Goal: Answer question/provide support: Share knowledge or assist other users

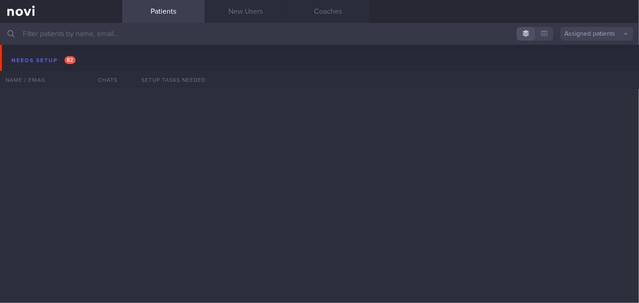
scroll to position [2565, 0]
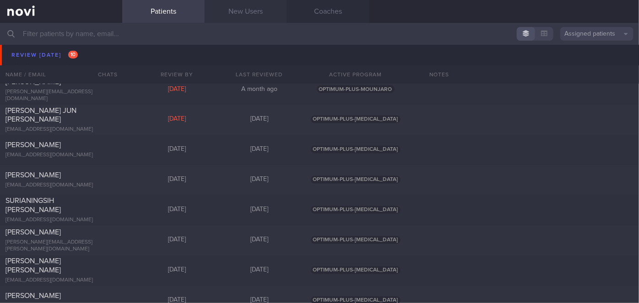
click at [241, 9] on link "New Users" at bounding box center [246, 11] width 82 height 23
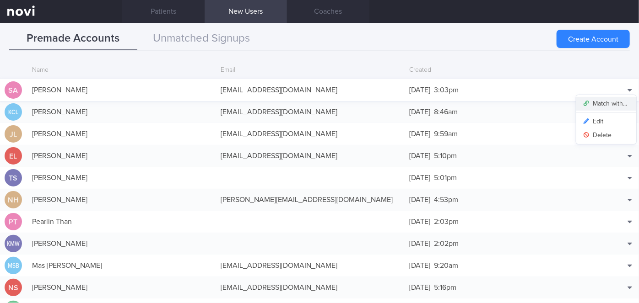
click at [600, 100] on button "Match with..." at bounding box center [606, 104] width 60 height 14
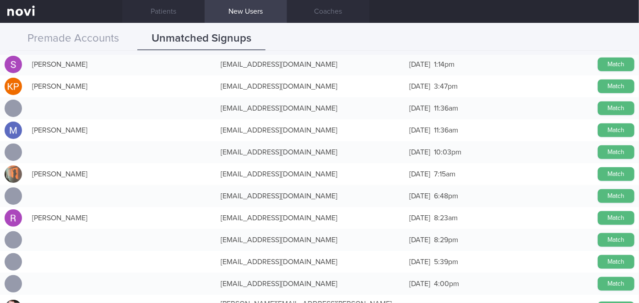
scroll to position [12543, 0]
click at [604, 151] on button "Match" at bounding box center [616, 153] width 37 height 14
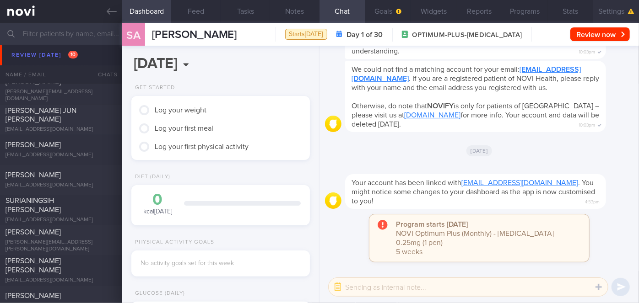
click at [614, 10] on button "Settings" at bounding box center [616, 11] width 46 height 23
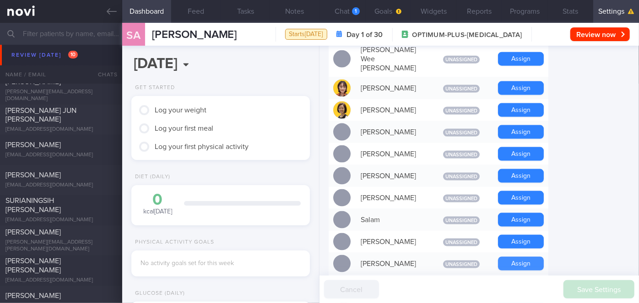
click at [524, 257] on button "Assign" at bounding box center [521, 264] width 46 height 14
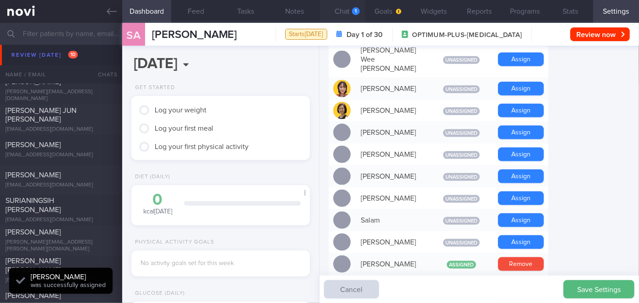
scroll to position [80, 160]
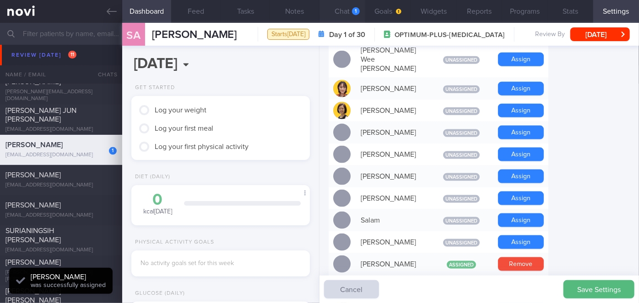
click at [356, 12] on div "1" at bounding box center [356, 11] width 8 height 8
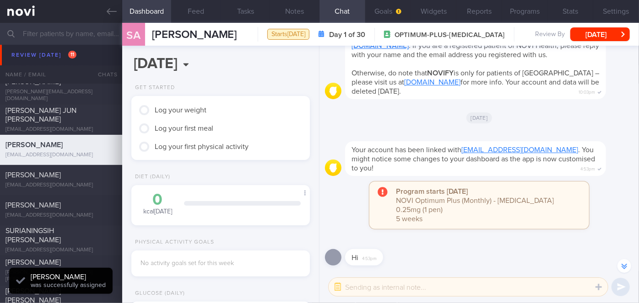
click at [399, 289] on textarea at bounding box center [468, 287] width 279 height 18
click at [621, 13] on button "Settings" at bounding box center [616, 11] width 46 height 23
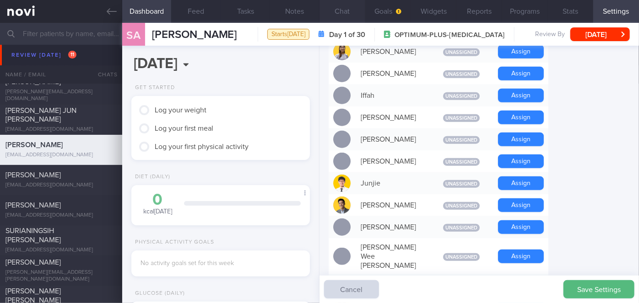
scroll to position [390, 0]
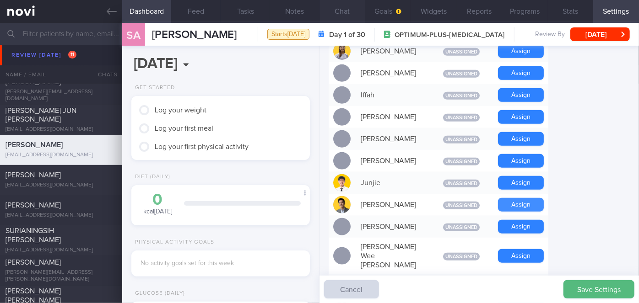
click at [520, 198] on button "Assign" at bounding box center [521, 205] width 46 height 14
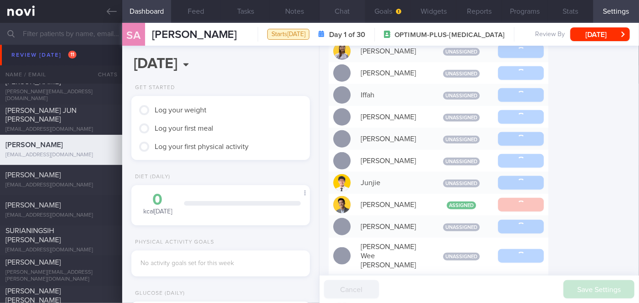
scroll to position [-44, 0]
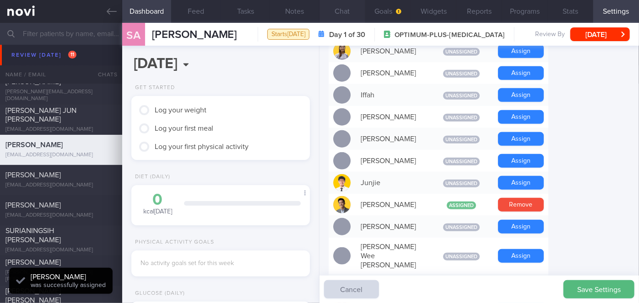
click at [345, 13] on button "Chat" at bounding box center [342, 11] width 46 height 23
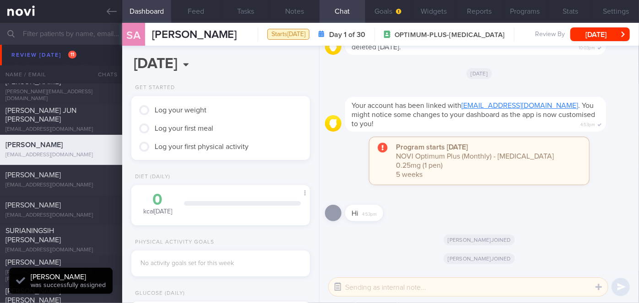
click at [337, 284] on button "button" at bounding box center [337, 287] width 16 height 16
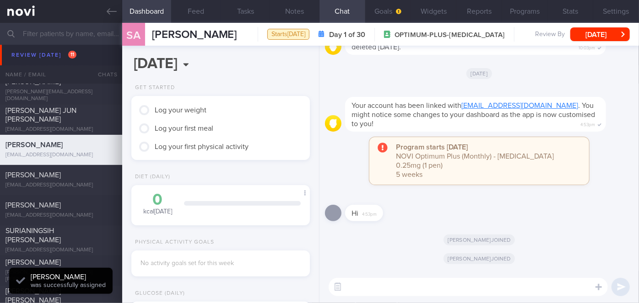
click at [359, 285] on textarea at bounding box center [468, 287] width 279 height 18
type textarea "Hi"
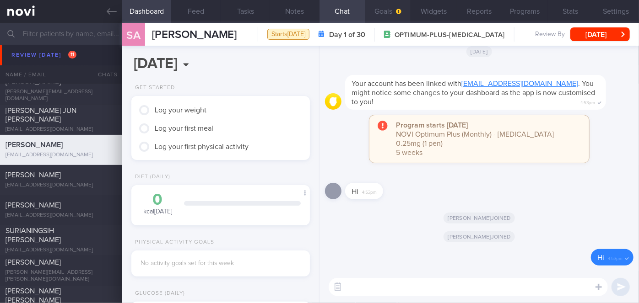
click at [395, 9] on span "button" at bounding box center [397, 11] width 7 height 7
select select "7"
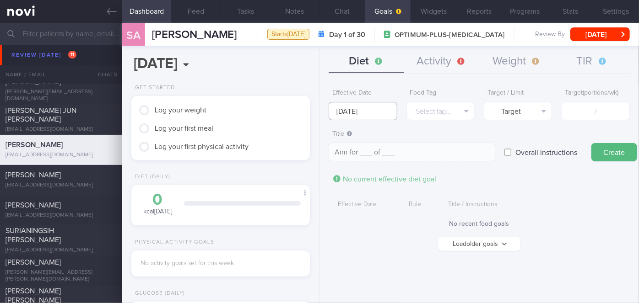
click at [374, 105] on input "[DATE]" at bounding box center [363, 111] width 68 height 18
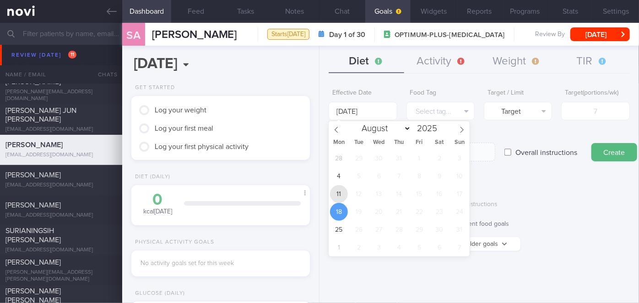
click at [334, 195] on span "11" at bounding box center [339, 194] width 18 height 18
type input "[DATE]"
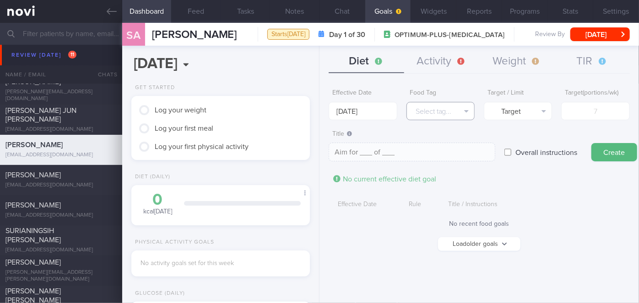
click at [447, 112] on button "Select tag..." at bounding box center [440, 111] width 68 height 18
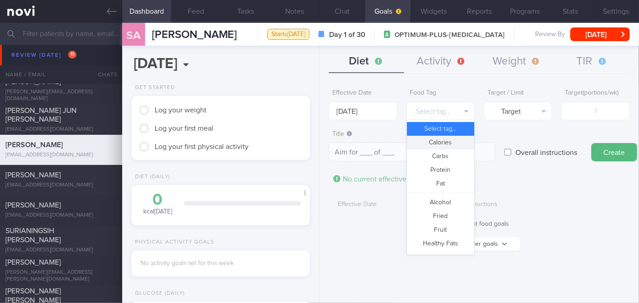
click at [437, 140] on button "Calories" at bounding box center [440, 143] width 67 height 14
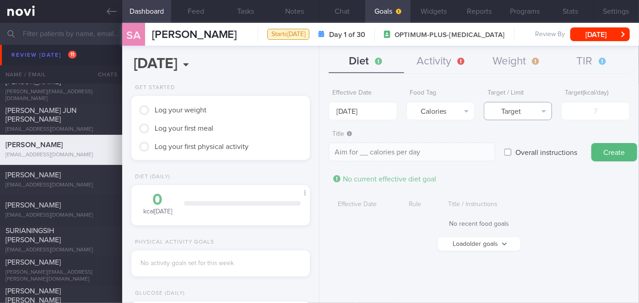
click at [507, 111] on button "Target" at bounding box center [518, 111] width 68 height 18
click at [517, 139] on button "Limit" at bounding box center [517, 143] width 67 height 14
type textarea "Keep to __ calories per day"
click at [595, 109] on input "number" at bounding box center [595, 111] width 68 height 18
type input "1"
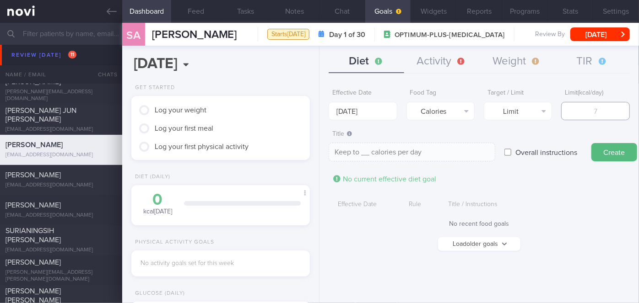
type textarea "Keep to 1 calories per day"
type input "12"
type textarea "Keep to 12 calories per day"
type input "120"
type textarea "Keep to 120 calories per day"
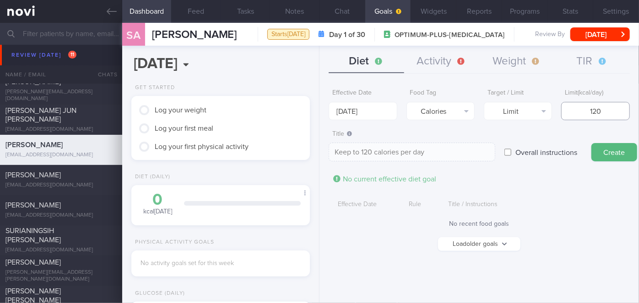
type input "1200"
type textarea "Keep to 1200 calories per day"
type input "1200"
click at [608, 146] on button "Create" at bounding box center [614, 152] width 46 height 18
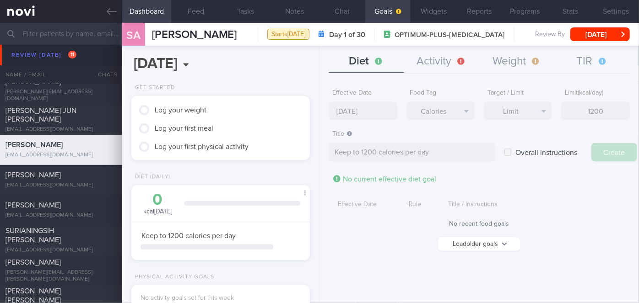
type input "[DATE]"
type textarea "Aim for ___ of ___"
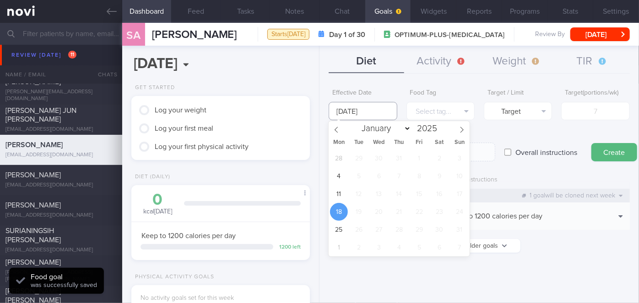
click at [370, 108] on input "[DATE]" at bounding box center [363, 111] width 68 height 18
click at [334, 191] on span "11" at bounding box center [339, 194] width 18 height 18
type input "[DATE]"
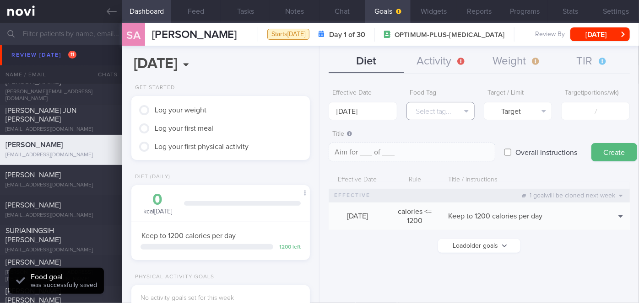
click at [451, 113] on button "Select tag..." at bounding box center [440, 111] width 68 height 18
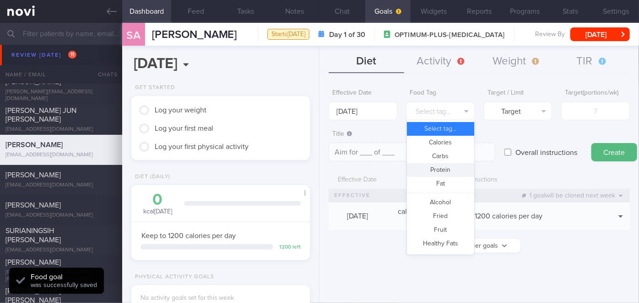
click at [450, 171] on button "Protein" at bounding box center [440, 170] width 67 height 14
type textarea "Aim for __g of protein per day"
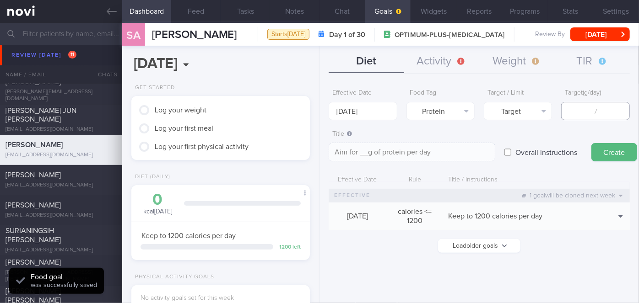
click at [591, 113] on input "number" at bounding box center [595, 111] width 68 height 18
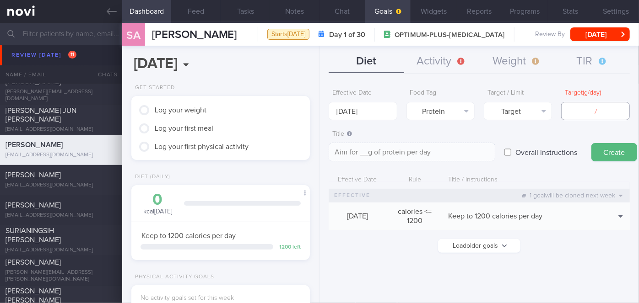
type input "8"
type textarea "Aim for 8g of protein per day"
type input "86"
type textarea "Aim for 86g of protein per day"
type input "86"
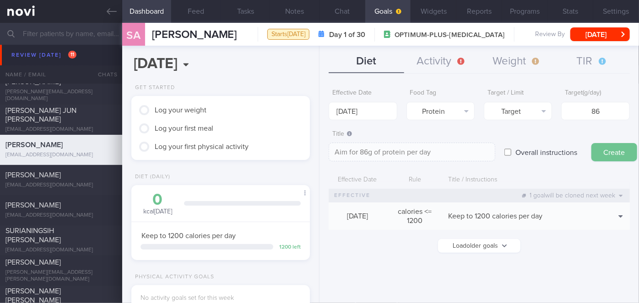
click at [614, 156] on button "Create" at bounding box center [614, 152] width 46 height 18
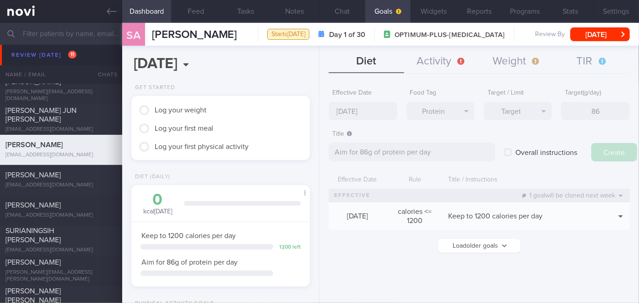
type input "[DATE]"
type textarea "Aim for ___ of ___"
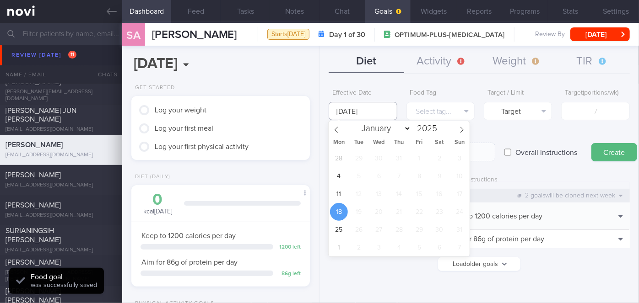
click at [374, 108] on input "[DATE]" at bounding box center [363, 111] width 68 height 18
click at [342, 196] on span "11" at bounding box center [339, 194] width 18 height 18
type input "[DATE]"
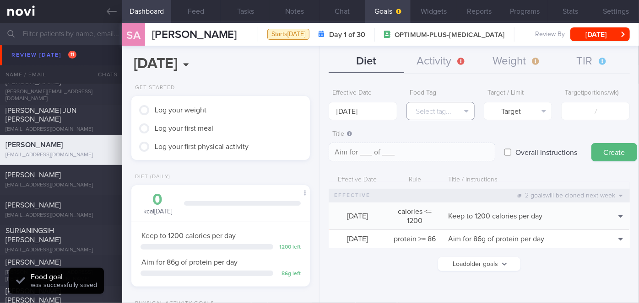
click at [436, 110] on button "Select tag..." at bounding box center [440, 111] width 68 height 18
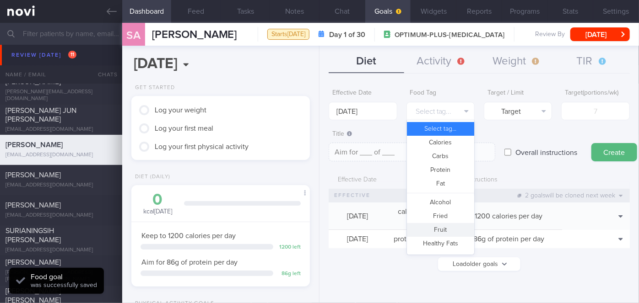
click at [431, 223] on button "Fruit" at bounding box center [440, 230] width 67 height 14
type textarea "Aim for __ portions of fruits per week"
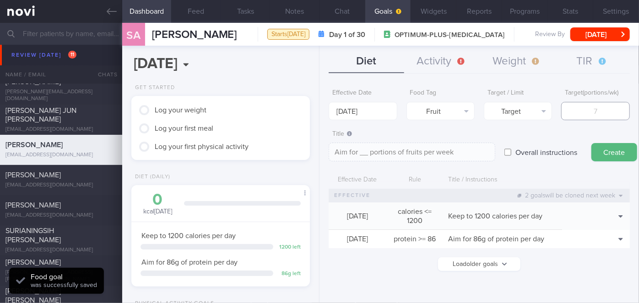
click at [583, 113] on input "number" at bounding box center [595, 111] width 68 height 18
type input "1"
type textarea "Aim for 1 portions of fruits per week"
type input "14"
type textarea "Aim for 14 portions of fruits per week"
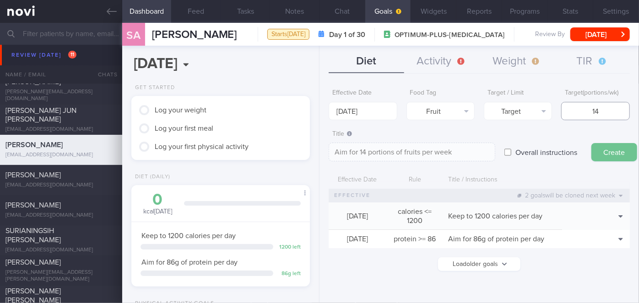
type input "14"
click at [598, 150] on button "Create" at bounding box center [614, 152] width 46 height 18
type input "[DATE]"
type textarea "Aim for ___ of ___"
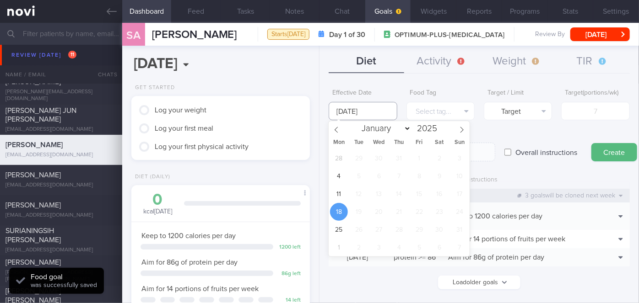
click at [368, 109] on input "[DATE]" at bounding box center [363, 111] width 68 height 18
click at [343, 194] on span "11" at bounding box center [339, 194] width 18 height 18
type input "[DATE]"
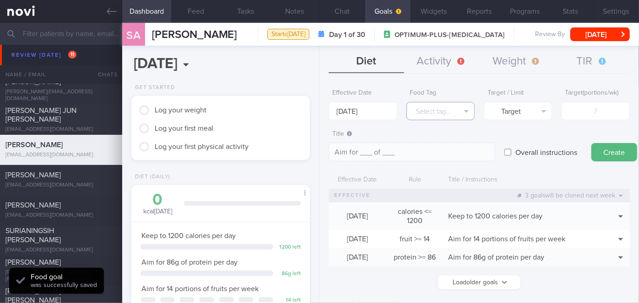
click at [438, 111] on button "Select tag..." at bounding box center [440, 111] width 68 height 18
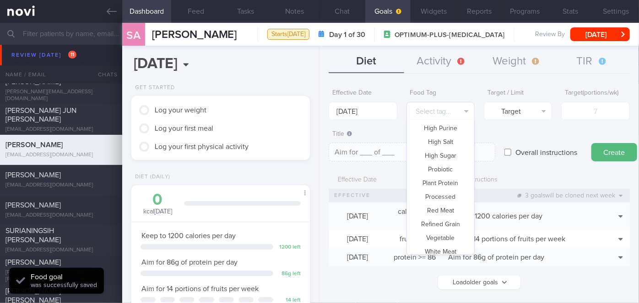
scroll to position [272, 0]
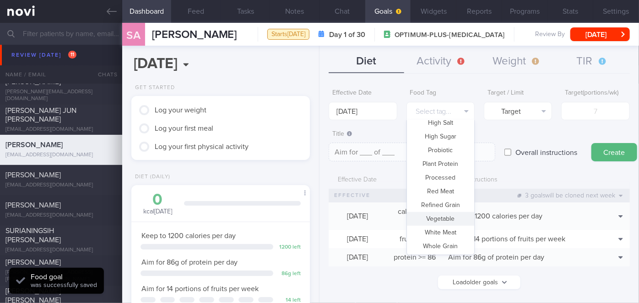
click at [436, 215] on button "Vegetable" at bounding box center [440, 219] width 67 height 14
type textarea "Aim for __ portions of vegetables per week"
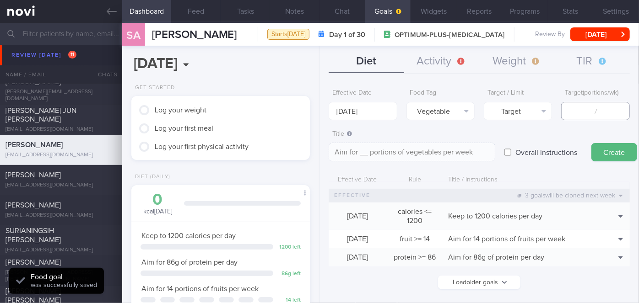
click at [598, 114] on input "number" at bounding box center [595, 111] width 68 height 18
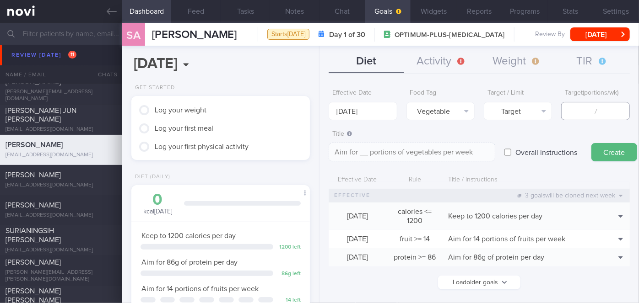
type input "1"
type textarea "Aim for 1 portions of vegetables per week"
type input "14"
type textarea "Aim for 14 portions of vegetables per week"
type input "14"
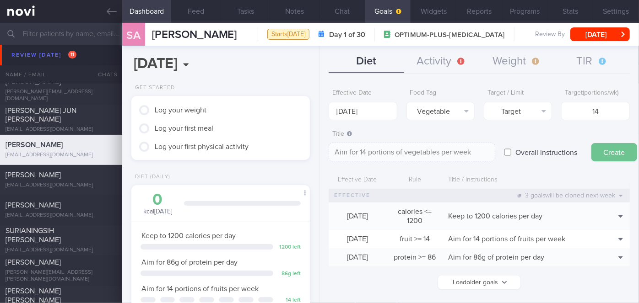
click at [605, 150] on button "Create" at bounding box center [614, 152] width 46 height 18
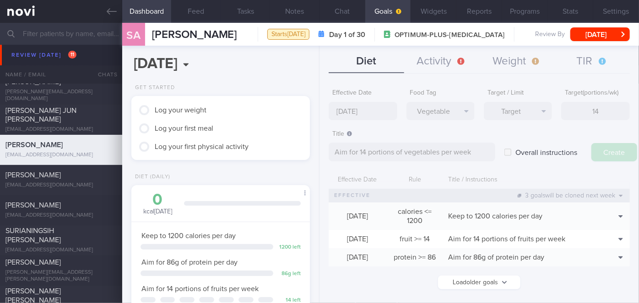
type input "[DATE]"
type textarea "Aim for ___ of ___"
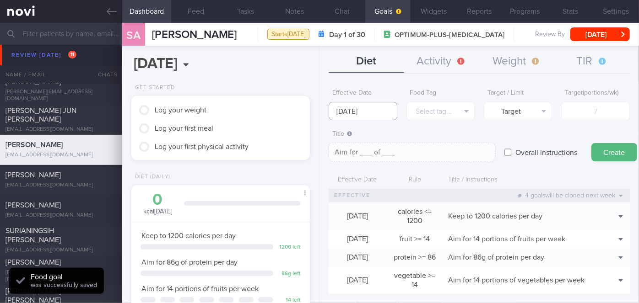
click at [368, 112] on input "[DATE]" at bounding box center [363, 111] width 68 height 18
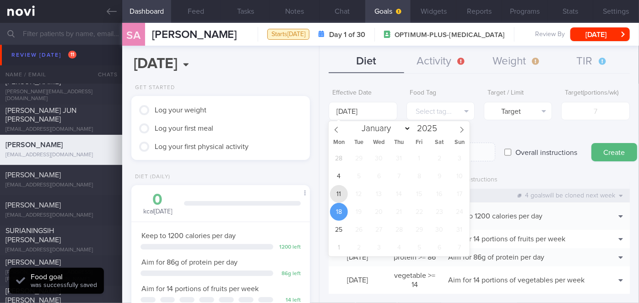
click at [340, 197] on span "11" at bounding box center [339, 194] width 18 height 18
type input "[DATE]"
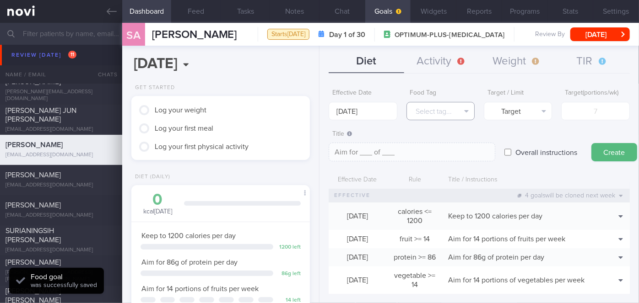
click at [443, 112] on button "Select tag..." at bounding box center [440, 111] width 68 height 18
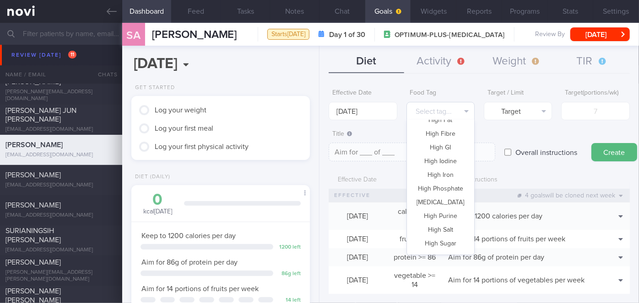
scroll to position [64, 0]
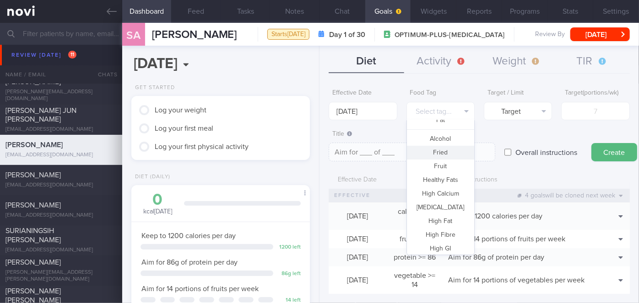
click at [445, 153] on button "Fried" at bounding box center [440, 153] width 67 height 14
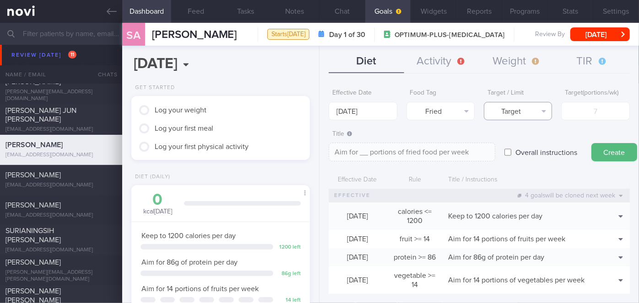
click at [526, 113] on button "Target" at bounding box center [518, 111] width 68 height 18
click at [523, 140] on button "Limit" at bounding box center [517, 143] width 67 height 14
type textarea "Keep to __ portions of fried food per week"
click at [590, 112] on input "number" at bounding box center [595, 111] width 68 height 18
type input "2"
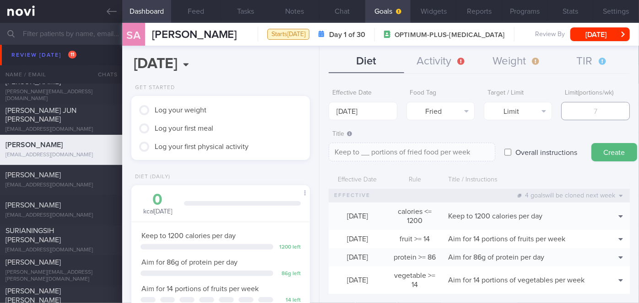
type textarea "Keep to 2 portions of fried food per week"
type input "2"
click at [604, 153] on button "Create" at bounding box center [614, 152] width 46 height 18
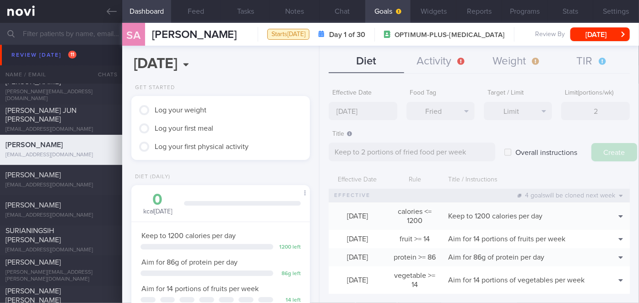
type input "[DATE]"
type textarea "Aim for ___ of ___"
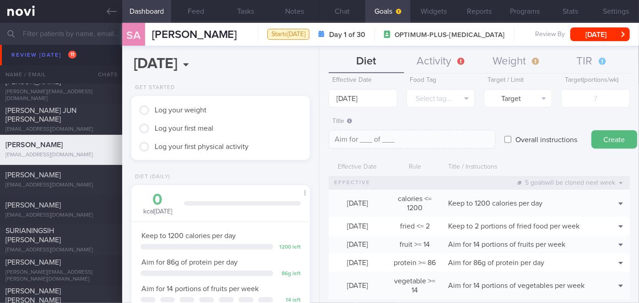
scroll to position [0, 0]
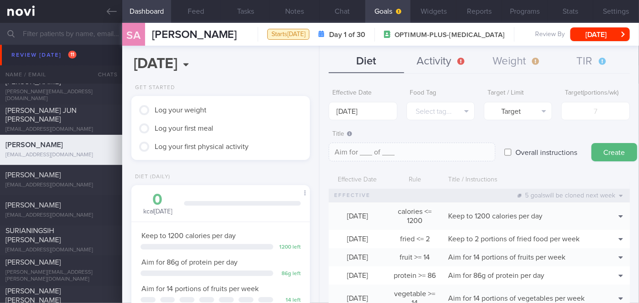
click at [448, 59] on button "Activity" at bounding box center [441, 61] width 75 height 23
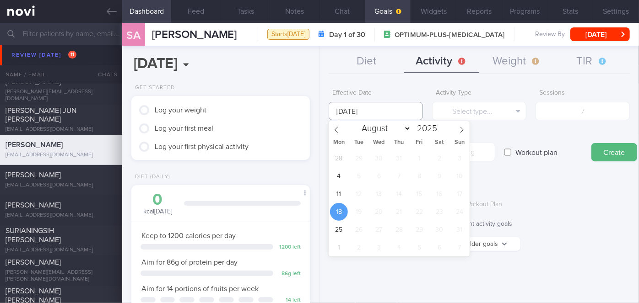
click at [386, 108] on input "[DATE]" at bounding box center [376, 111] width 94 height 18
click at [337, 194] on span "11" at bounding box center [339, 194] width 18 height 18
type input "[DATE]"
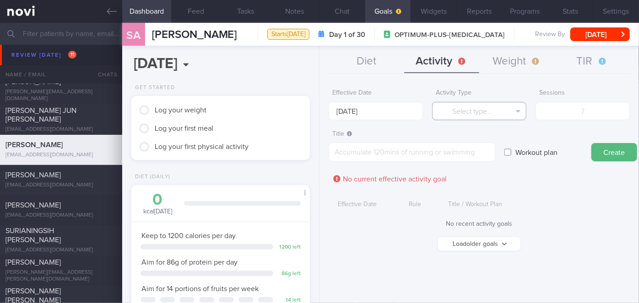
click at [463, 106] on button "Select type..." at bounding box center [479, 111] width 94 height 18
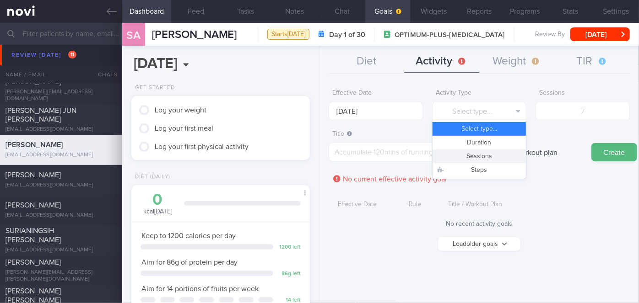
click at [475, 154] on button "Sessions" at bounding box center [478, 157] width 93 height 14
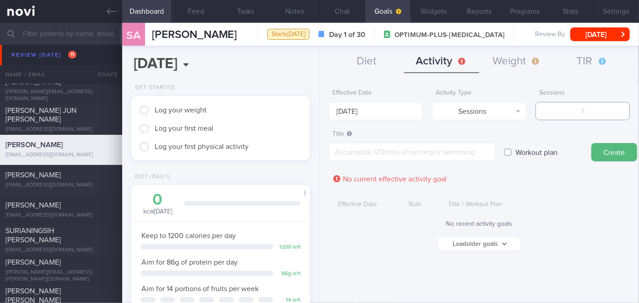
click at [573, 104] on input "number" at bounding box center [582, 111] width 94 height 18
type input "2"
click at [459, 155] on textarea at bounding box center [412, 152] width 167 height 19
click at [366, 148] on textarea "Aim for x2 sessions of strength training" at bounding box center [412, 152] width 167 height 19
drag, startPoint x: 425, startPoint y: 149, endPoint x: 392, endPoint y: 148, distance: 33.9
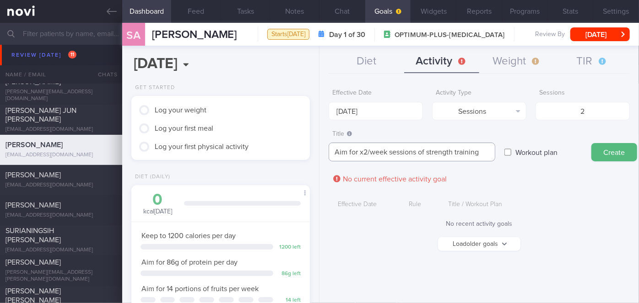
click at [392, 148] on textarea "Aim for x2/week sessions of strength training" at bounding box center [412, 152] width 167 height 19
click at [449, 151] on textarea "Aim for x2/week of strength training" at bounding box center [412, 152] width 167 height 19
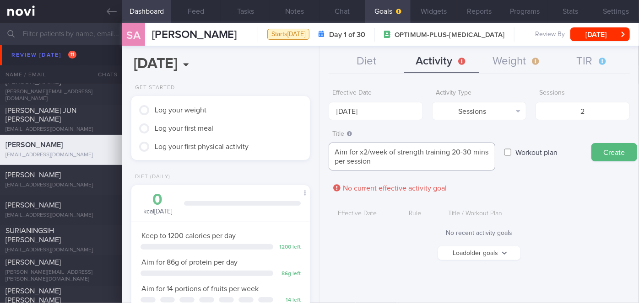
click at [448, 151] on textarea "Aim for x2/week of strength training 20-30 mins per session" at bounding box center [412, 157] width 167 height 28
type textarea "Aim for x2/week of strength training, 20-30 mins per session"
click at [598, 150] on button "Create" at bounding box center [614, 152] width 46 height 18
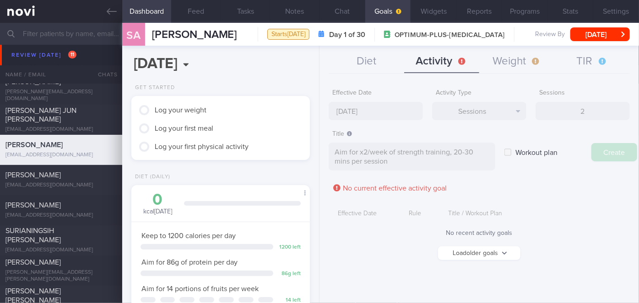
type input "[DATE]"
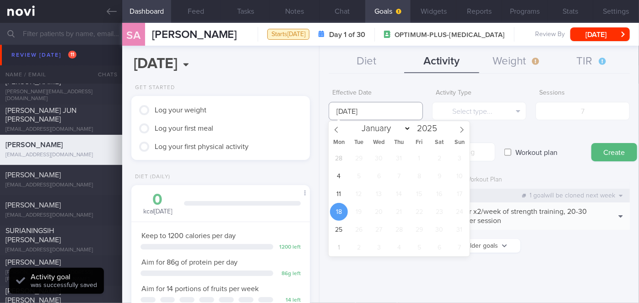
click at [381, 114] on input "[DATE]" at bounding box center [376, 111] width 94 height 18
click at [343, 193] on span "11" at bounding box center [339, 194] width 18 height 18
type input "[DATE]"
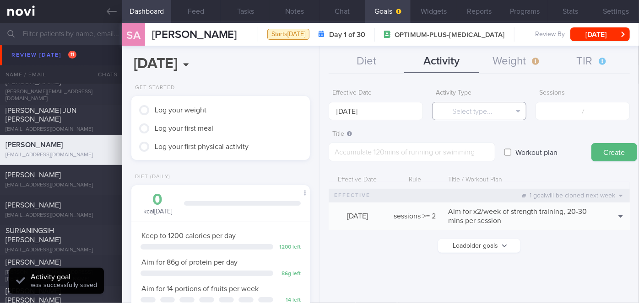
click at [509, 108] on button "Select type..." at bounding box center [479, 111] width 94 height 18
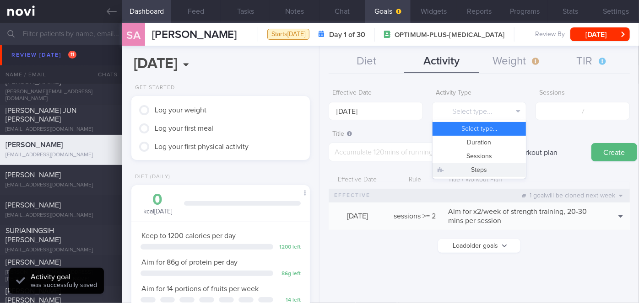
click at [507, 167] on button "Steps" at bounding box center [478, 170] width 93 height 14
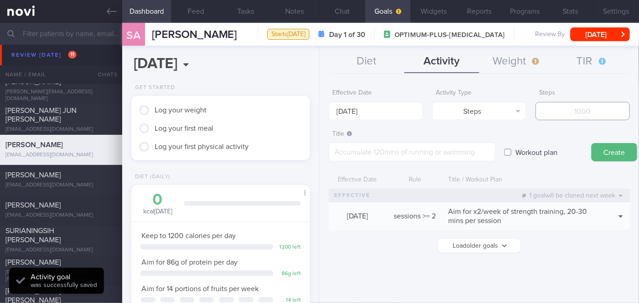
click at [578, 110] on input "number" at bounding box center [582, 111] width 94 height 18
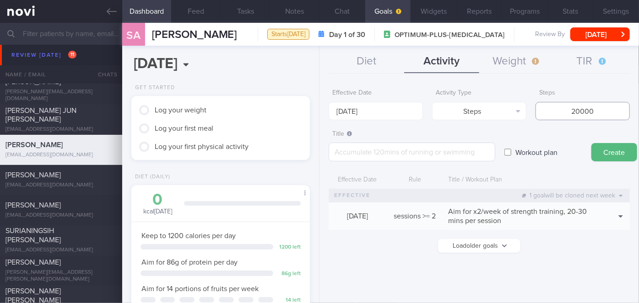
type input "20000"
click at [466, 155] on textarea at bounding box center [412, 152] width 167 height 19
type textarea "Aim for 4,000 steps x5 days per week"
click at [628, 154] on button "Create" at bounding box center [614, 152] width 46 height 18
type input "[DATE]"
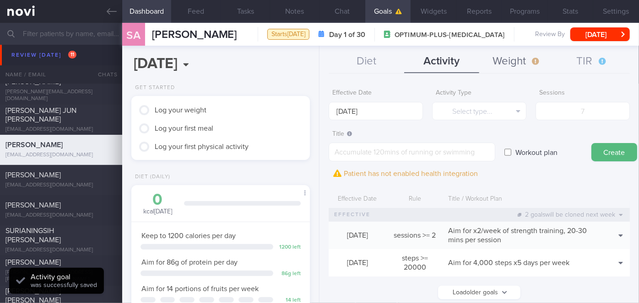
click at [514, 56] on button "Weight" at bounding box center [516, 61] width 75 height 23
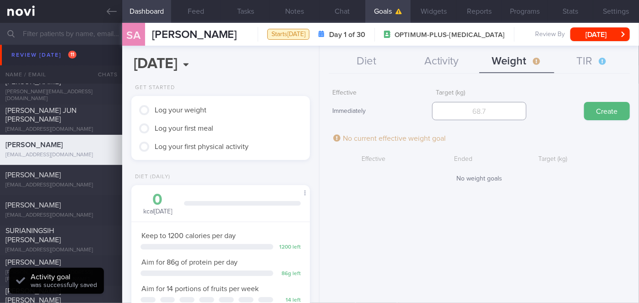
click at [502, 108] on input "number" at bounding box center [479, 111] width 94 height 18
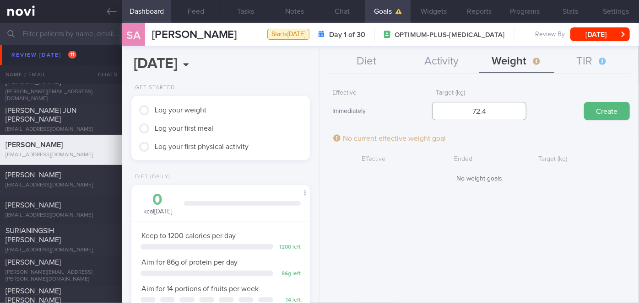
type input "72.4"
click at [584, 102] on button "Create" at bounding box center [607, 111] width 46 height 18
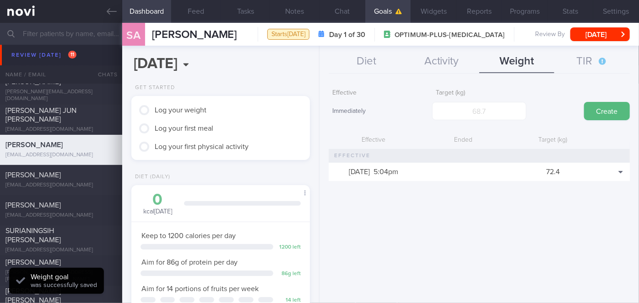
scroll to position [91, 156]
click at [353, 64] on button "Diet" at bounding box center [366, 61] width 75 height 23
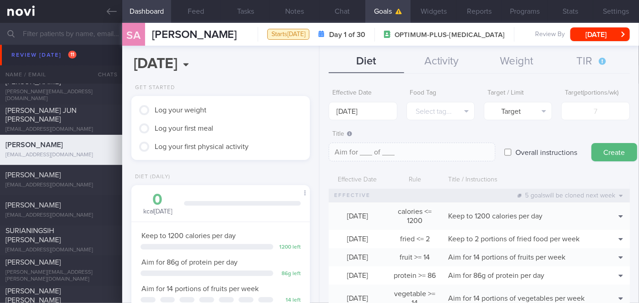
click at [420, 47] on div "Diet Activity Weight TIR Effective Date [DATE] Food Tag Select tag... Select ta…" at bounding box center [478, 175] width 319 height 258
click at [434, 66] on button "Activity" at bounding box center [441, 61] width 75 height 23
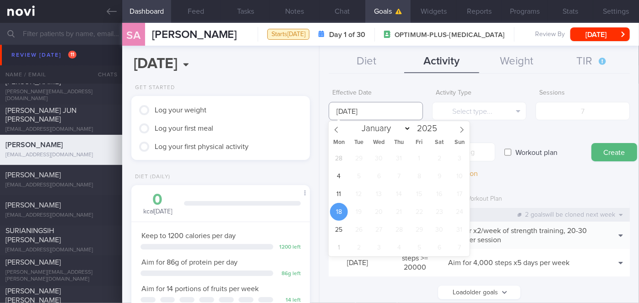
click at [355, 114] on input "[DATE]" at bounding box center [376, 111] width 94 height 18
click at [340, 198] on span "11" at bounding box center [339, 194] width 18 height 18
type input "[DATE]"
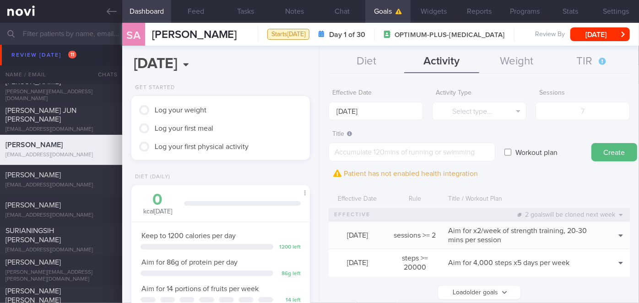
click at [340, 198] on div "Effective Date" at bounding box center [358, 199] width 58 height 17
click at [354, 156] on textarea at bounding box center [412, 152] width 167 height 19
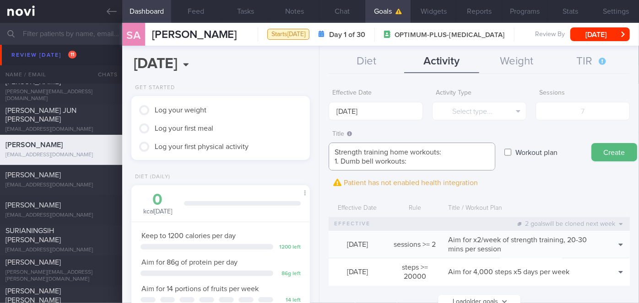
scroll to position [0, 0]
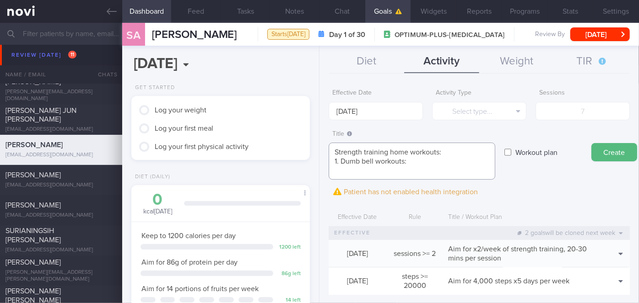
paste textarea "[URL][DOMAIN_NAME]"
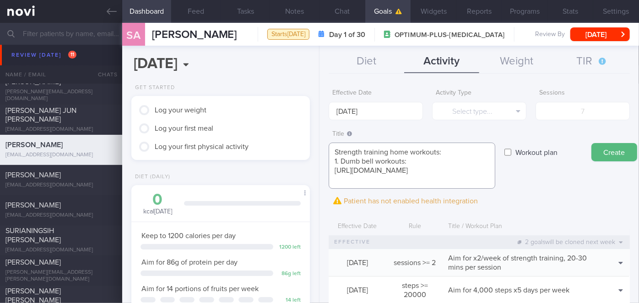
click at [404, 161] on textarea "Strength training home workouts: 1. Dumb bell workouts: [URL][DOMAIN_NAME]" at bounding box center [412, 166] width 167 height 46
click at [404, 183] on textarea "Strength training home workouts: 1. Dumb bell workout: [URL][DOMAIN_NAME]" at bounding box center [412, 166] width 167 height 46
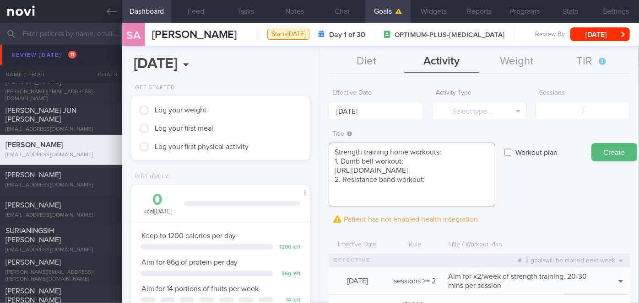
paste textarea "[URL][DOMAIN_NAME]"
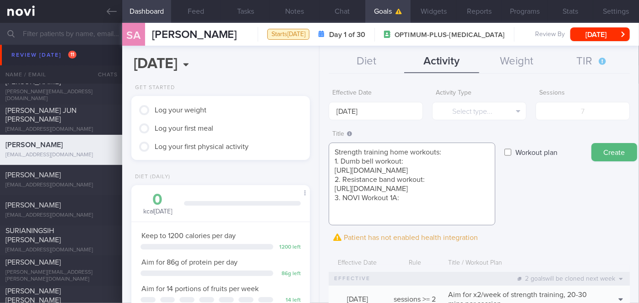
scroll to position [9, 0]
paste textarea "[URL][DOMAIN_NAME]"
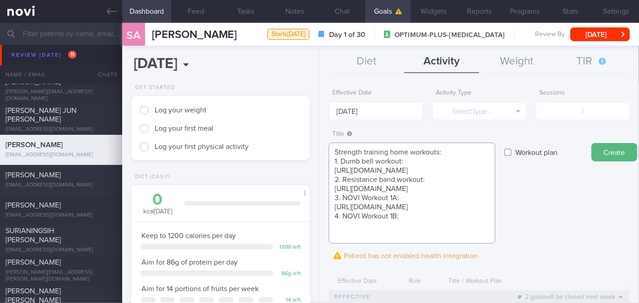
scroll to position [10, 0]
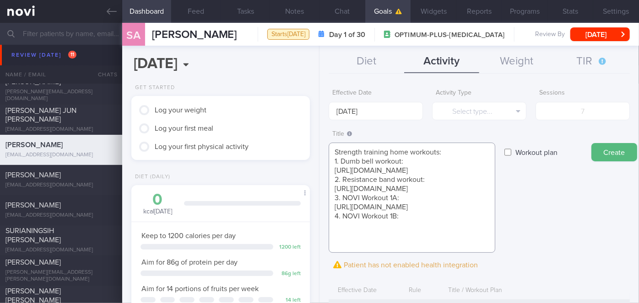
paste textarea "[URL][DOMAIN_NAME]"
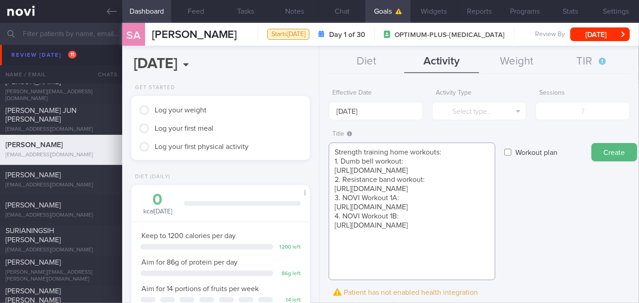
scroll to position [18, 0]
paste textarea "[URL][DOMAIN_NAME]"
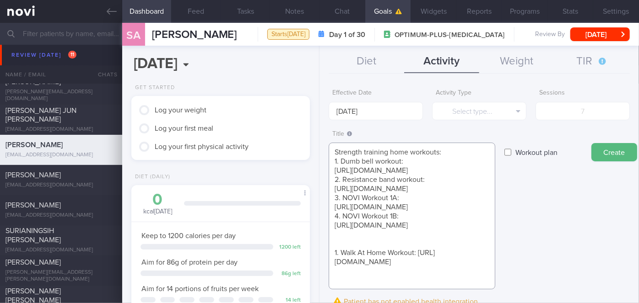
click at [415, 270] on textarea "Strength training home workouts: 1. Dumb bell workout: [URL][DOMAIN_NAME] 2. Re…" at bounding box center [412, 216] width 167 height 147
type textarea "Strength training home workouts: 1. Dumb bell workout: [URL][DOMAIN_NAME] 2. Re…"
click at [549, 152] on label "Workout plan" at bounding box center [536, 152] width 51 height 18
click at [511, 152] on input "Workout plan" at bounding box center [507, 152] width 7 height 18
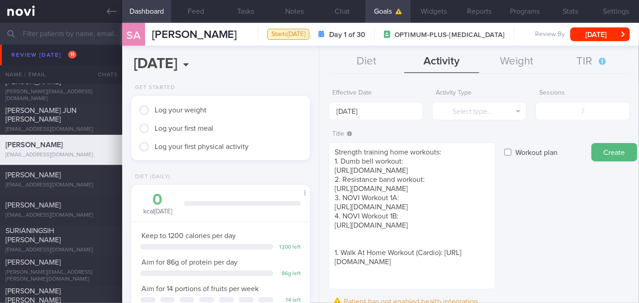
checkbox input "true"
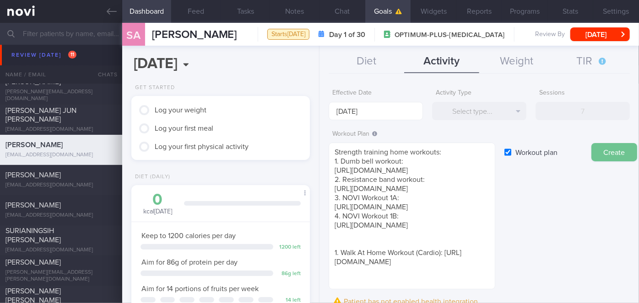
click at [614, 154] on button "Create" at bounding box center [614, 152] width 46 height 18
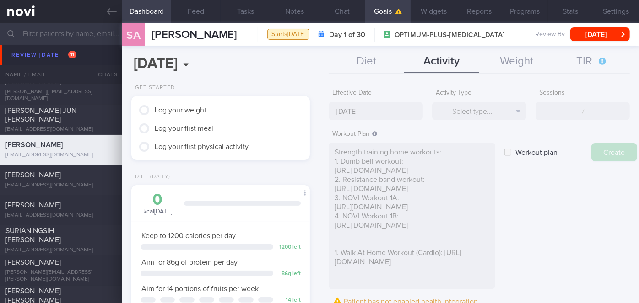
type input "[DATE]"
checkbox input "false"
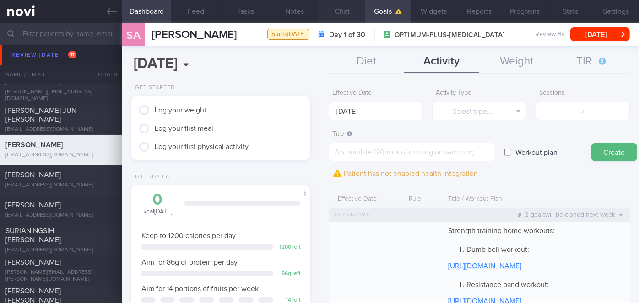
click at [349, 11] on button "Chat" at bounding box center [342, 11] width 46 height 23
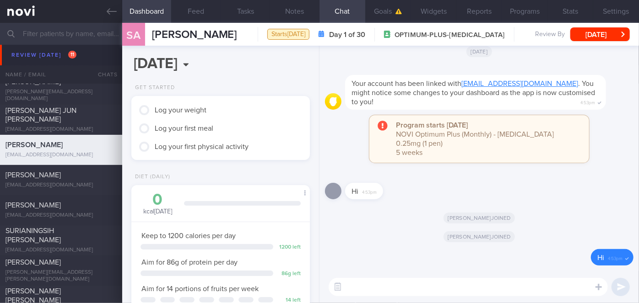
click at [417, 283] on textarea at bounding box center [468, 287] width 279 height 18
paste textarea "Hi Ms [PERSON_NAME], I'm [PERSON_NAME], your Health Coach. It was nice speaking…"
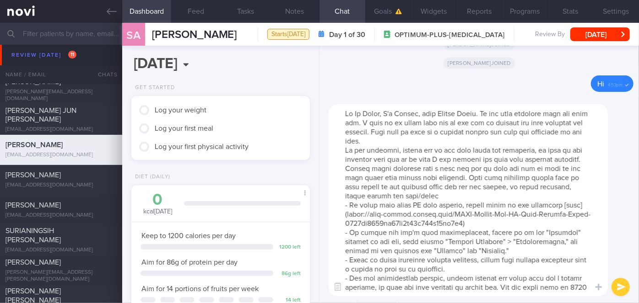
click at [383, 113] on textarea at bounding box center [468, 200] width 279 height 192
click at [436, 142] on textarea at bounding box center [468, 200] width 279 height 192
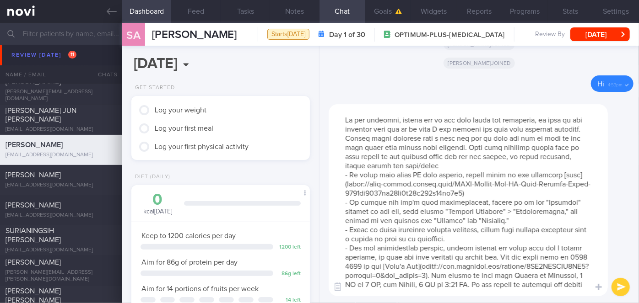
scroll to position [64, 0]
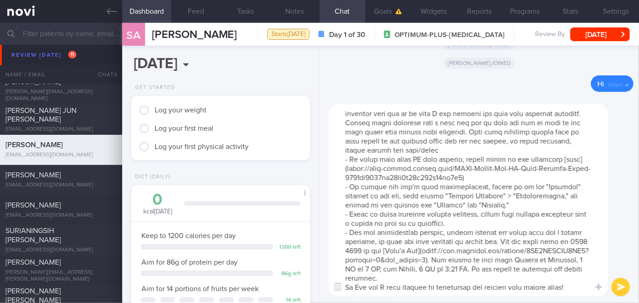
click at [426, 276] on textarea at bounding box center [468, 200] width 279 height 192
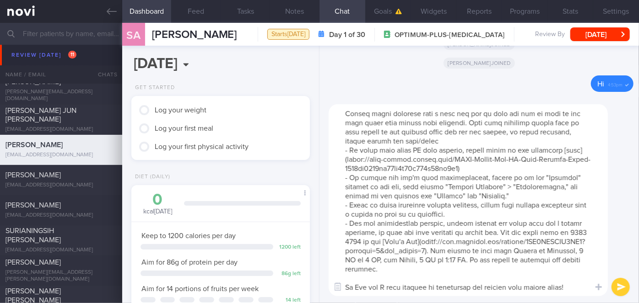
scroll to position [73, 0]
click at [364, 287] on textarea at bounding box center [468, 200] width 279 height 192
type textarea "Hi [PERSON_NAME] I'm [PERSON_NAME], your Health Coach. It was nice speaking wit…"
click at [619, 285] on button "submit" at bounding box center [620, 287] width 18 height 18
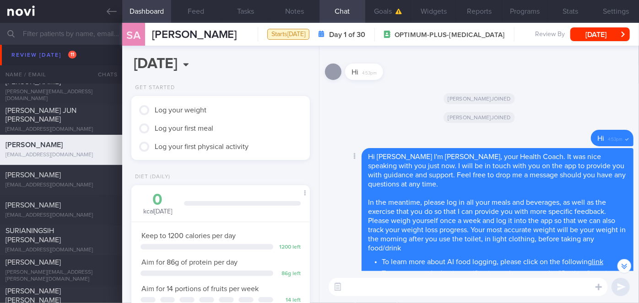
scroll to position [0, 0]
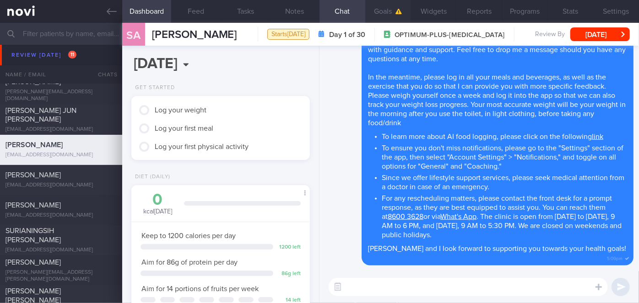
click at [397, 13] on icon "button" at bounding box center [398, 11] width 6 height 5
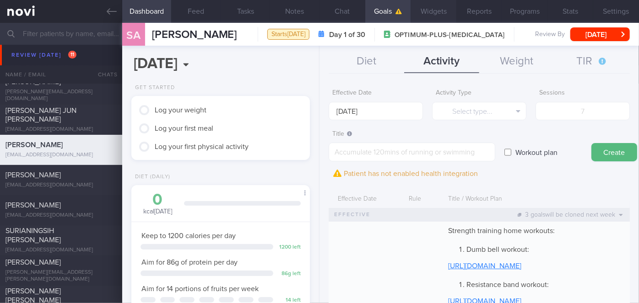
click at [439, 11] on button "Widgets" at bounding box center [433, 11] width 46 height 23
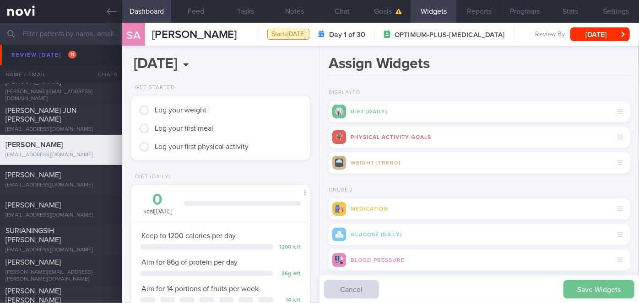
click at [581, 289] on button "Save Widgets" at bounding box center [598, 289] width 71 height 18
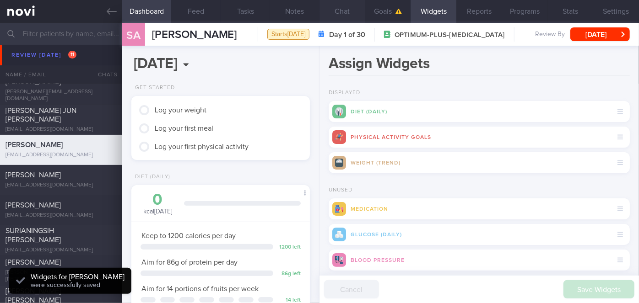
click at [346, 10] on button "Chat" at bounding box center [342, 11] width 46 height 23
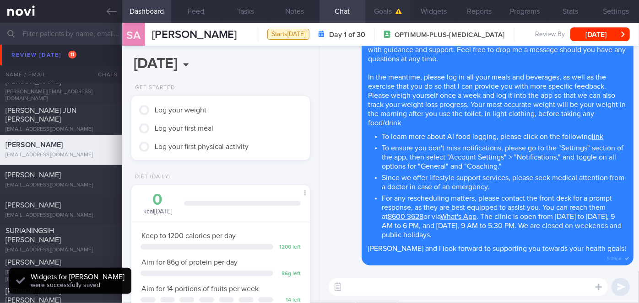
click at [383, 5] on button "Goals" at bounding box center [388, 11] width 46 height 23
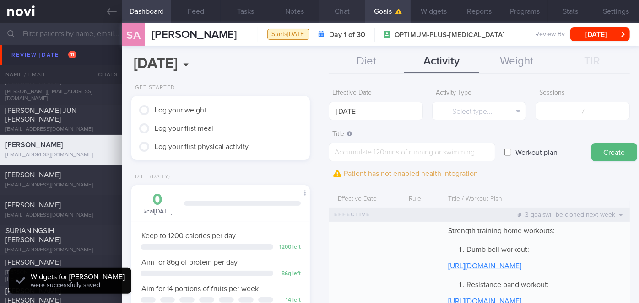
click at [349, 8] on button "Chat" at bounding box center [342, 11] width 46 height 23
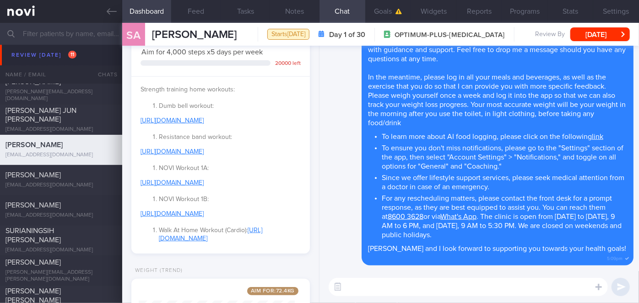
scroll to position [416, 0]
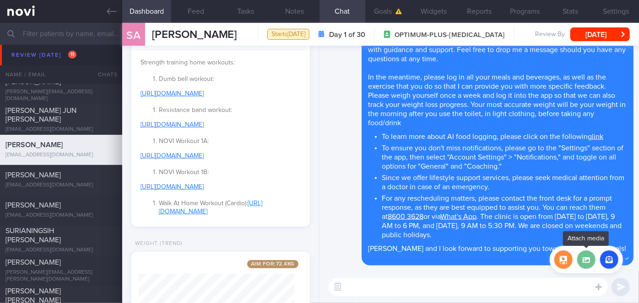
click at [586, 260] on label at bounding box center [586, 260] width 18 height 18
click at [0, 0] on input "file" at bounding box center [0, 0] width 0 height 0
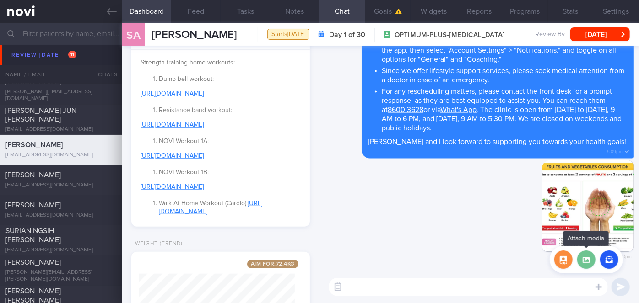
click at [588, 262] on label at bounding box center [586, 260] width 18 height 18
click at [0, 0] on input "file" at bounding box center [0, 0] width 0 height 0
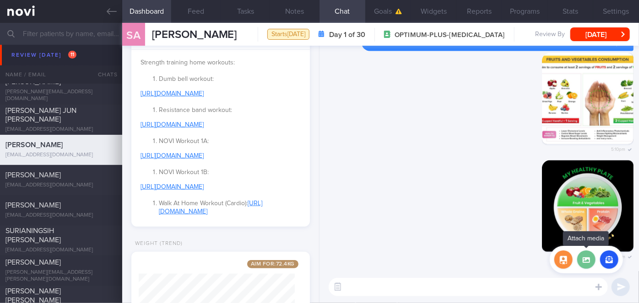
click at [579, 255] on label at bounding box center [586, 260] width 18 height 18
click at [0, 0] on input "file" at bounding box center [0, 0] width 0 height 0
click at [588, 253] on label at bounding box center [586, 260] width 18 height 18
click at [0, 0] on input "file" at bounding box center [0, 0] width 0 height 0
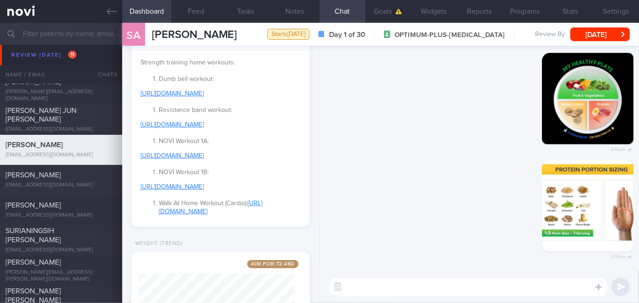
click at [381, 280] on textarea at bounding box center [468, 287] width 279 height 18
type textarea "T"
type textarea "These are some portion size guides for you😀"
click at [625, 285] on button "submit" at bounding box center [620, 287] width 18 height 18
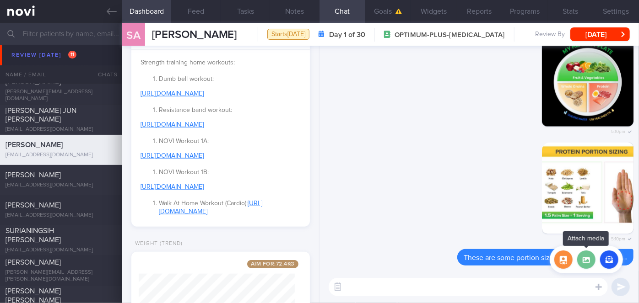
click at [587, 263] on label at bounding box center [586, 260] width 18 height 18
click at [0, 0] on input "file" at bounding box center [0, 0] width 0 height 0
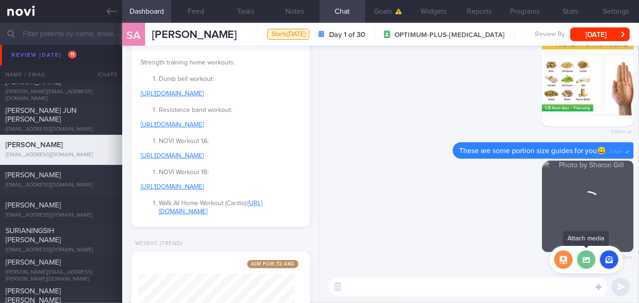
click at [585, 256] on label at bounding box center [586, 260] width 18 height 18
click at [0, 0] on input "file" at bounding box center [0, 0] width 0 height 0
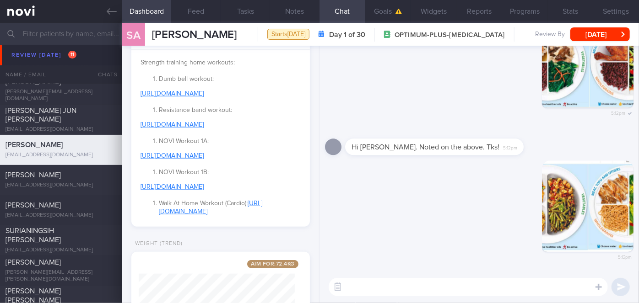
click at [476, 285] on textarea at bounding box center [468, 287] width 279 height 18
type textarea "These are some local Healthy Plate examples"
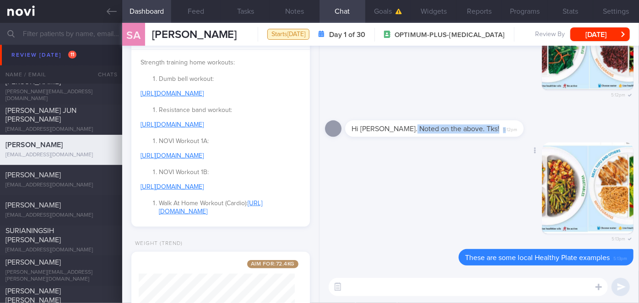
drag, startPoint x: 410, startPoint y: 133, endPoint x: 480, endPoint y: 133, distance: 70.0
click at [478, 133] on div "Hi [PERSON_NAME]. Noted on the above. Tks! 5:12pm" at bounding box center [448, 122] width 206 height 27
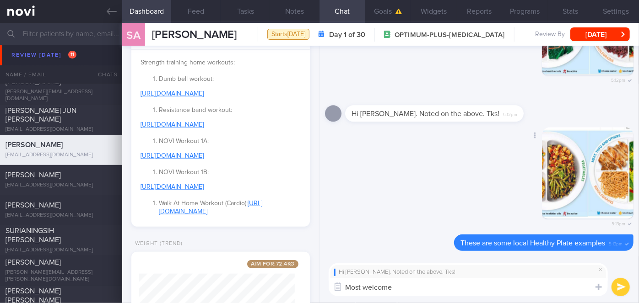
type textarea "Most welcome!"
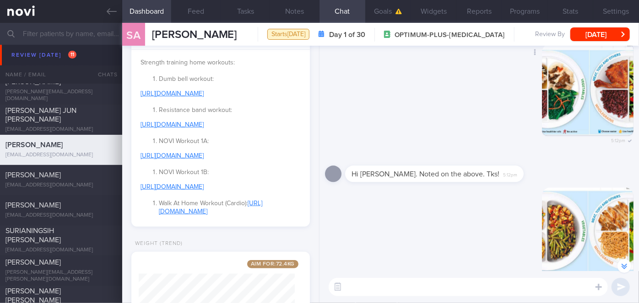
scroll to position [-124, 0]
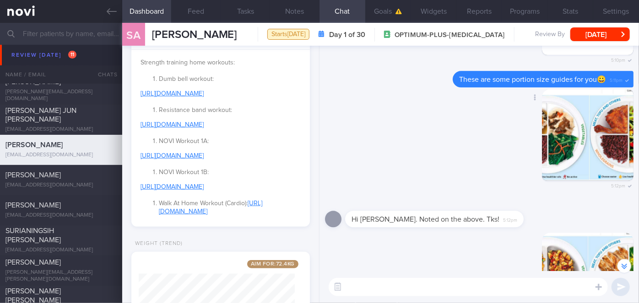
click at [584, 137] on button "button" at bounding box center [588, 135] width 92 height 92
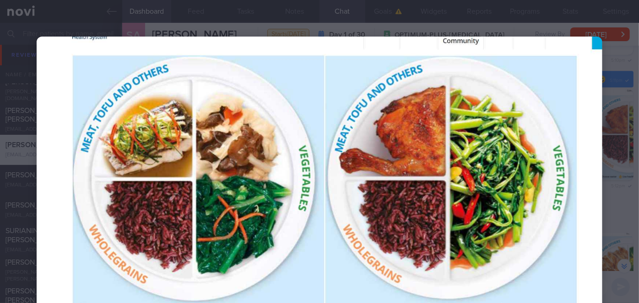
click at [605, 181] on div at bounding box center [319, 180] width 639 height 361
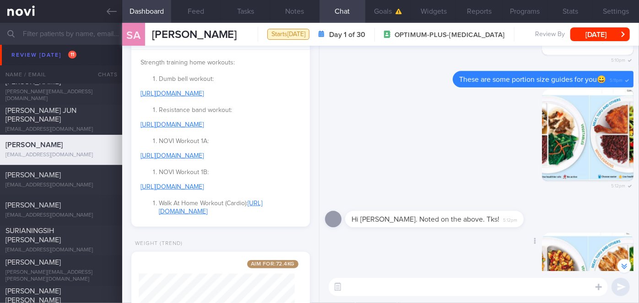
click at [570, 260] on button "button" at bounding box center [588, 279] width 92 height 92
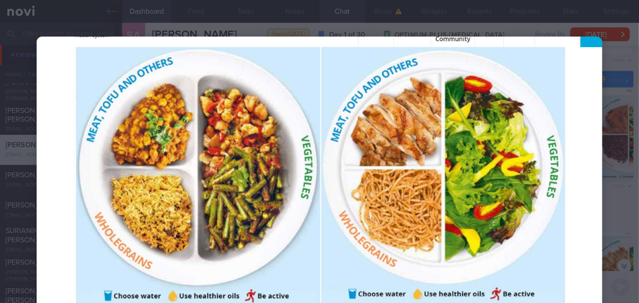
click at [608, 194] on div at bounding box center [319, 174] width 639 height 348
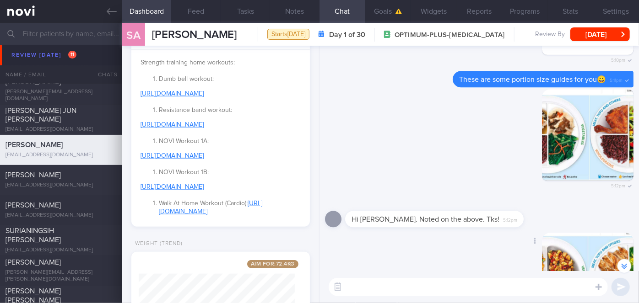
scroll to position [0, 0]
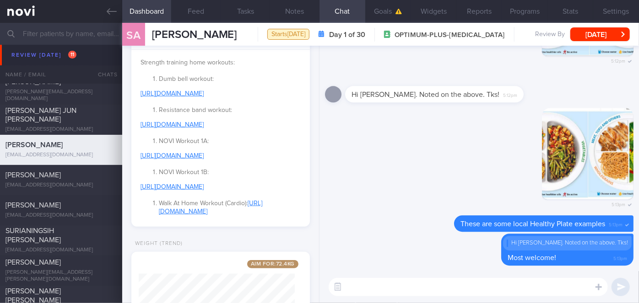
click at [68, 32] on input "text" at bounding box center [319, 34] width 639 height 22
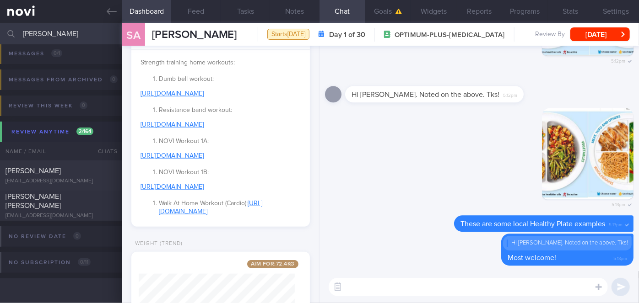
scroll to position [71, 0]
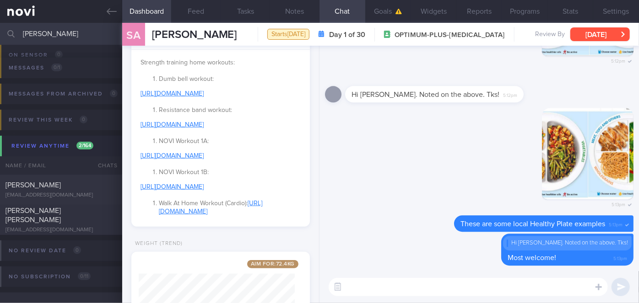
type input "[PERSON_NAME]"
click at [605, 34] on button "[DATE]" at bounding box center [599, 34] width 59 height 14
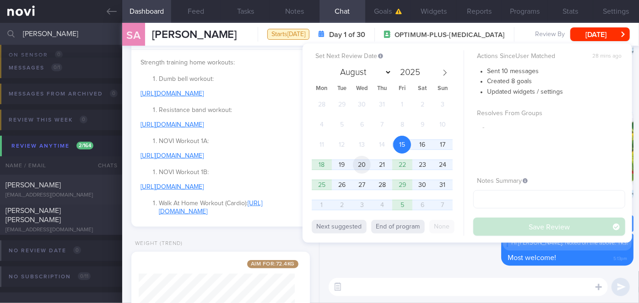
click at [367, 166] on span "20" at bounding box center [362, 165] width 18 height 18
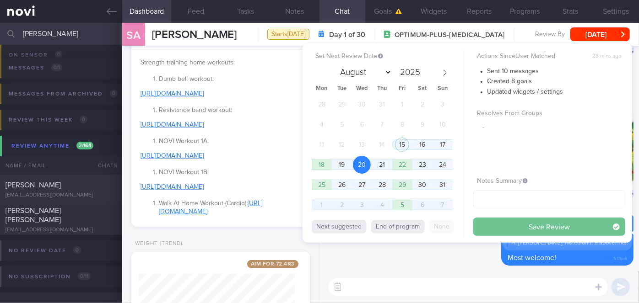
click at [530, 226] on button "Save Review" at bounding box center [549, 227] width 152 height 18
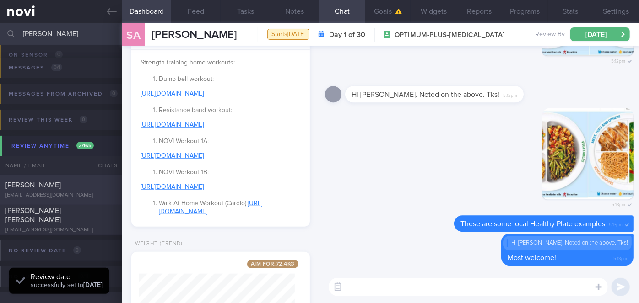
click at [89, 188] on div "[PERSON_NAME]" at bounding box center [59, 185] width 109 height 9
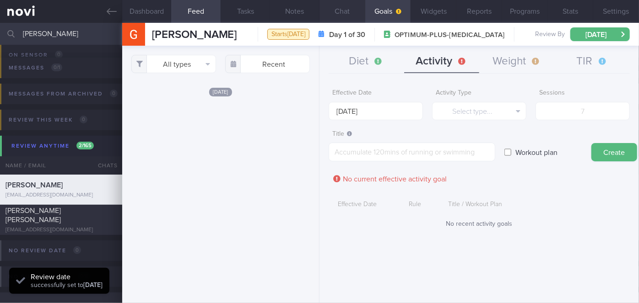
click at [346, 12] on button "Chat" at bounding box center [342, 11] width 46 height 23
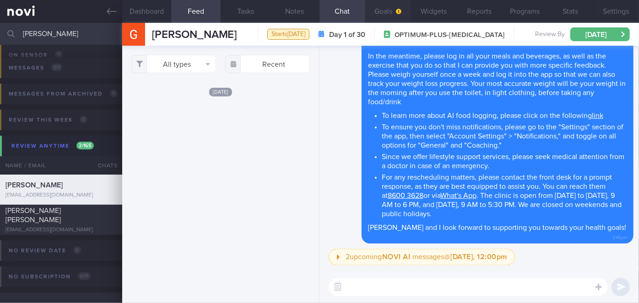
click at [397, 11] on icon "button" at bounding box center [398, 11] width 5 height 5
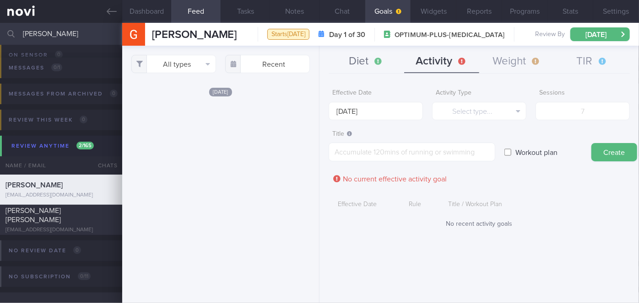
click at [373, 64] on button "Diet" at bounding box center [366, 61] width 75 height 23
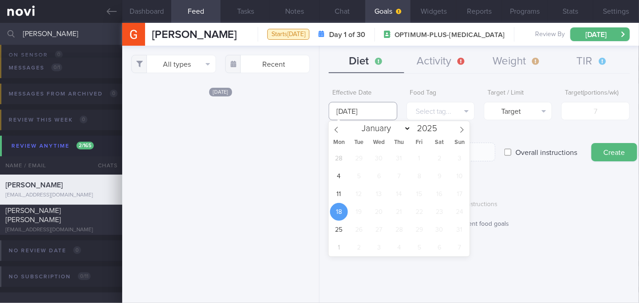
click at [372, 110] on input "[DATE]" at bounding box center [363, 111] width 68 height 18
click at [338, 192] on span "11" at bounding box center [339, 194] width 18 height 18
type input "[DATE]"
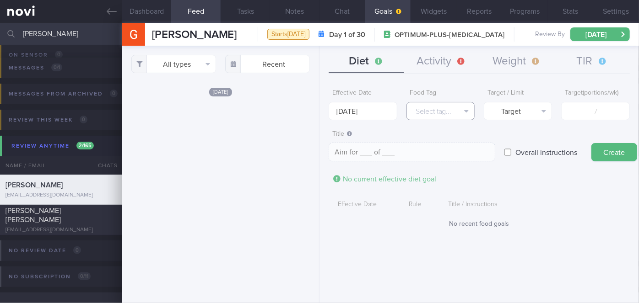
click at [446, 110] on button "Select tag..." at bounding box center [440, 111] width 68 height 18
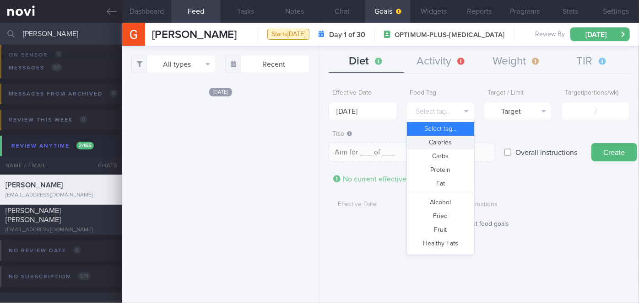
click at [443, 140] on button "Calories" at bounding box center [440, 143] width 67 height 14
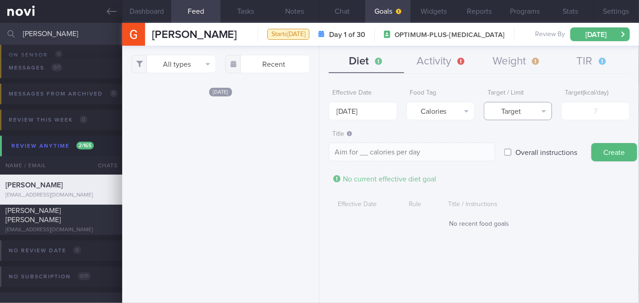
click at [511, 116] on button "Target" at bounding box center [518, 111] width 68 height 18
click at [510, 146] on button "Limit" at bounding box center [517, 143] width 67 height 14
type textarea "Keep to __ calories per day"
click at [579, 113] on input "number" at bounding box center [595, 111] width 68 height 18
type input "12"
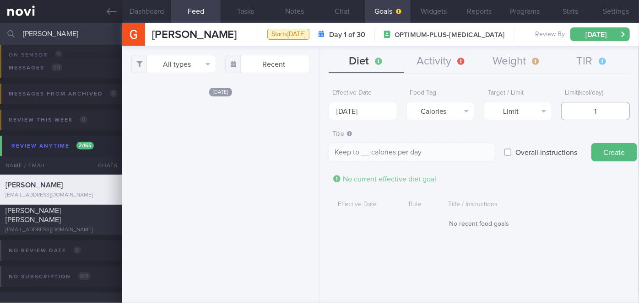
type textarea "Keep to 12 calories per day"
type input "120"
type textarea "Keep to 120 calories per day"
type input "1200"
type textarea "Keep to 1200 calories per day"
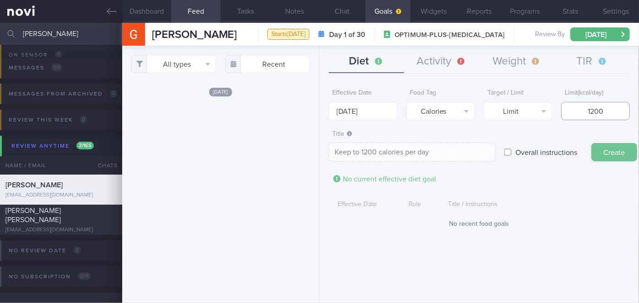
type input "1200"
click at [603, 147] on button "Create" at bounding box center [614, 152] width 46 height 18
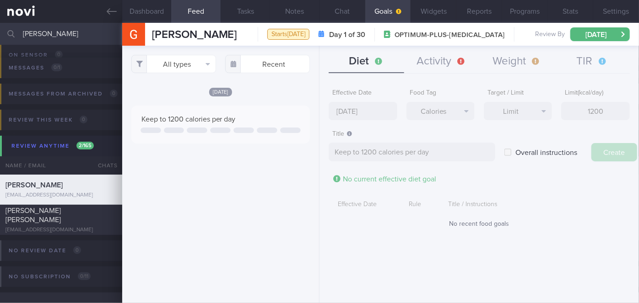
type input "[DATE]"
type textarea "Aim for ___ of ___"
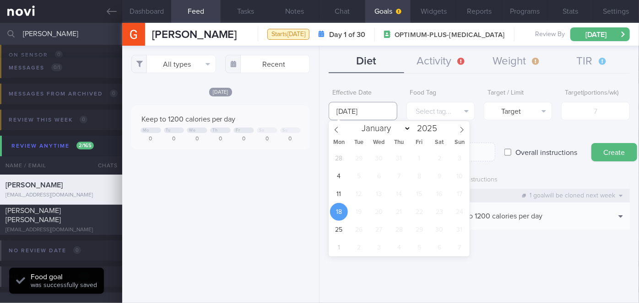
click at [354, 104] on input "[DATE]" at bounding box center [363, 111] width 68 height 18
click at [339, 197] on span "11" at bounding box center [339, 194] width 18 height 18
type input "[DATE]"
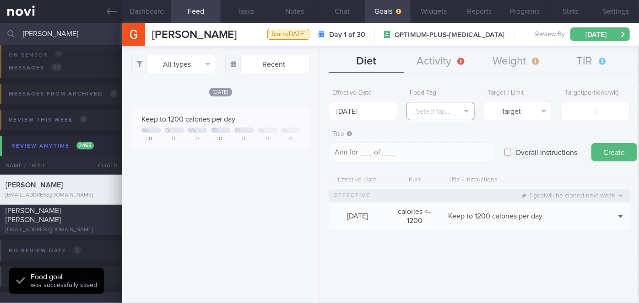
click at [443, 113] on button "Select tag..." at bounding box center [440, 111] width 68 height 18
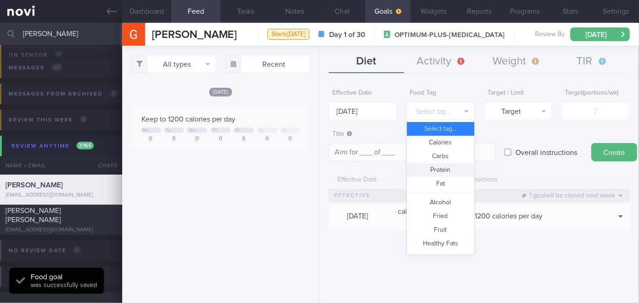
click at [445, 167] on button "Protein" at bounding box center [440, 170] width 67 height 14
type textarea "Aim for __g of protein per day"
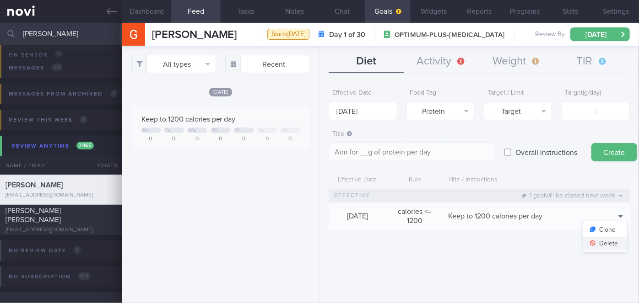
click at [612, 245] on button "Delete" at bounding box center [604, 244] width 44 height 14
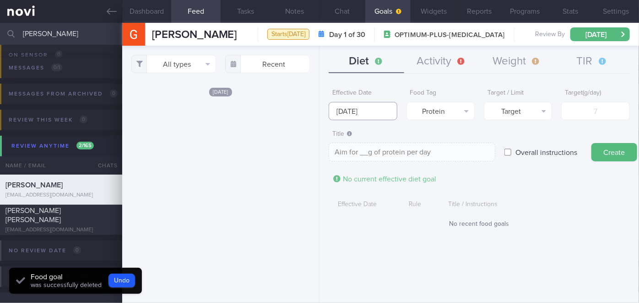
click at [359, 105] on input "[DATE]" at bounding box center [363, 111] width 68 height 18
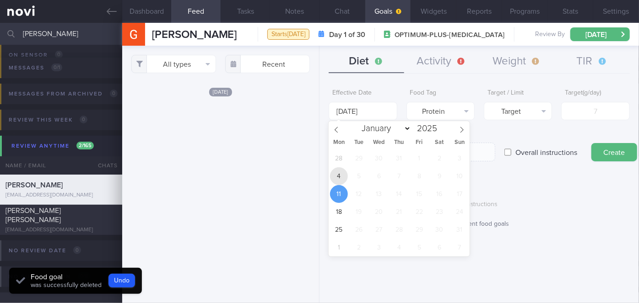
click at [337, 174] on span "4" at bounding box center [339, 176] width 18 height 18
type input "[DATE]"
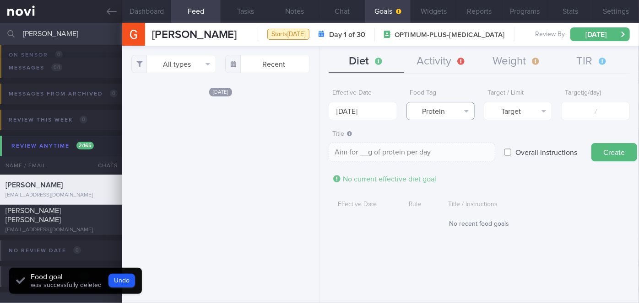
click at [452, 113] on button "Protein" at bounding box center [440, 111] width 68 height 18
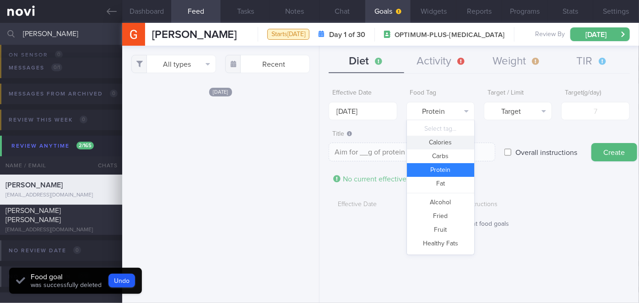
click at [451, 142] on button "Calories" at bounding box center [440, 143] width 67 height 14
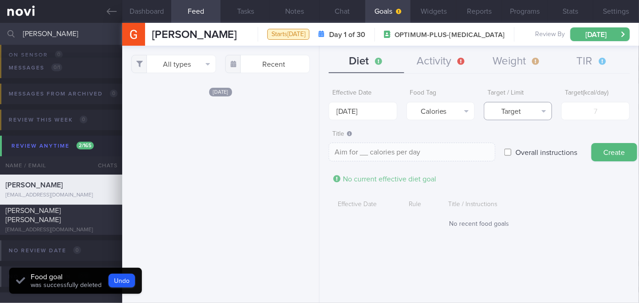
click at [515, 113] on button "Target" at bounding box center [518, 111] width 68 height 18
click at [520, 141] on button "Limit" at bounding box center [517, 143] width 67 height 14
type textarea "Keep to __ calories per day"
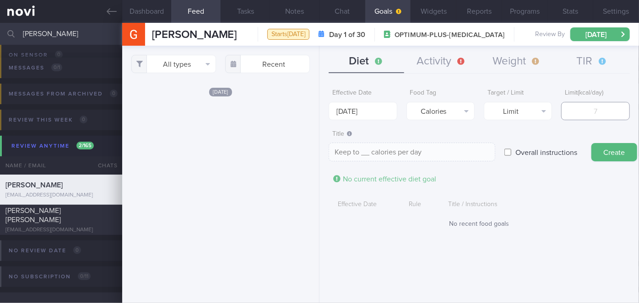
click at [592, 108] on input "number" at bounding box center [595, 111] width 68 height 18
type input "1"
type textarea "Keep to 1 calories per day"
type input "14"
type textarea "Keep to 14 calories per day"
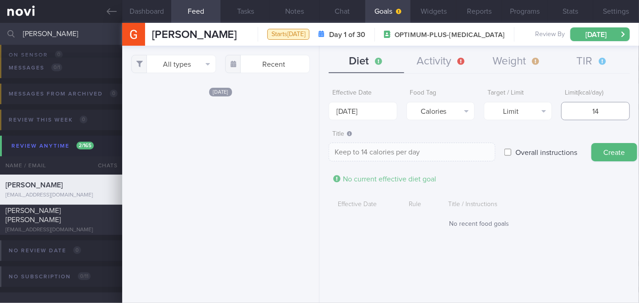
type input "140"
type textarea "Keep to 140 calories per day"
type input "1400"
type textarea "Keep to 1400 calories per day"
type input "1400"
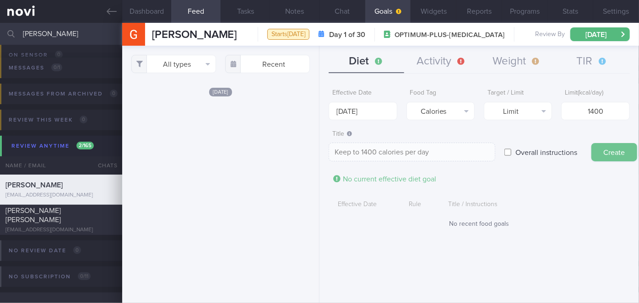
click at [614, 146] on button "Create" at bounding box center [614, 152] width 46 height 18
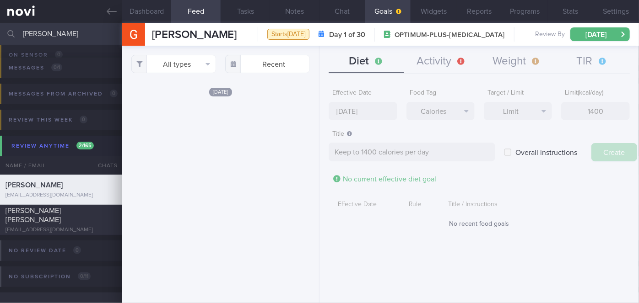
type input "[DATE]"
type textarea "Aim for ___ of ___"
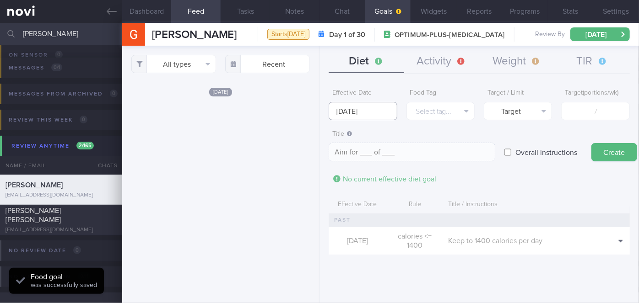
click at [363, 113] on input "[DATE]" at bounding box center [363, 111] width 68 height 18
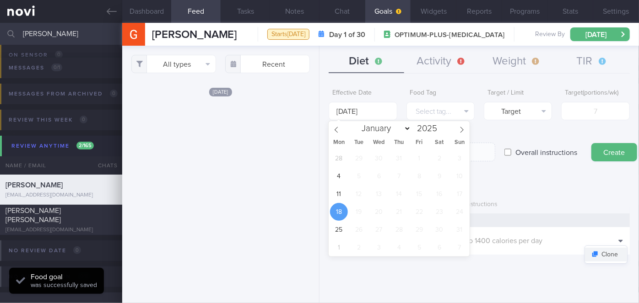
click at [609, 258] on button "Clone" at bounding box center [606, 255] width 42 height 14
type input "1400"
type textarea "Keep to 1400 calories per day"
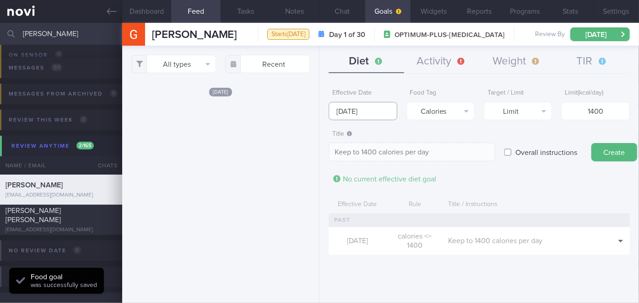
click at [373, 118] on body "You are offline! Some functionality will be unavailable Patients New Users Coac…" at bounding box center [319, 151] width 639 height 303
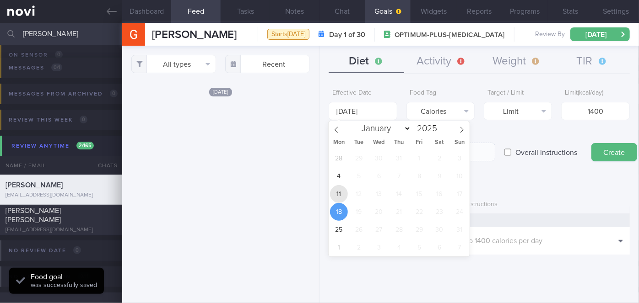
click at [339, 186] on span "11" at bounding box center [339, 194] width 18 height 18
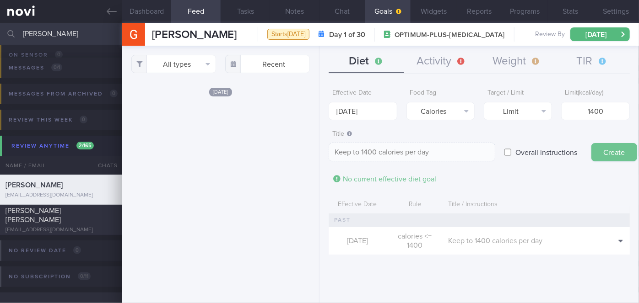
click at [617, 151] on button "Create" at bounding box center [614, 152] width 46 height 18
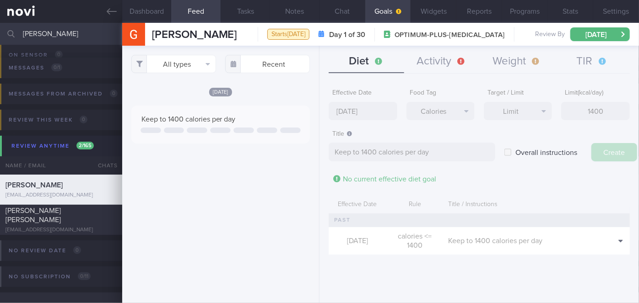
type input "[DATE]"
type textarea "Aim for ___ of ___"
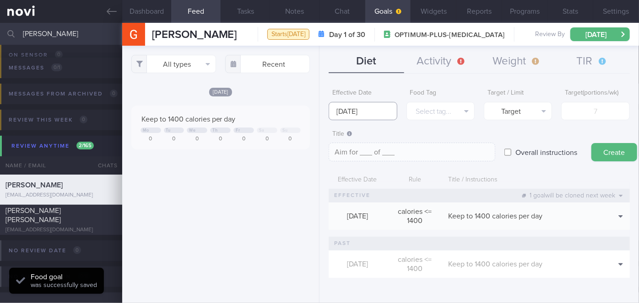
click at [374, 116] on input "[DATE]" at bounding box center [363, 111] width 68 height 18
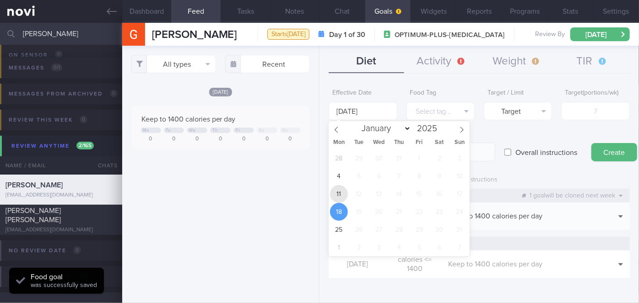
click at [341, 192] on span "11" at bounding box center [339, 194] width 18 height 18
type input "[DATE]"
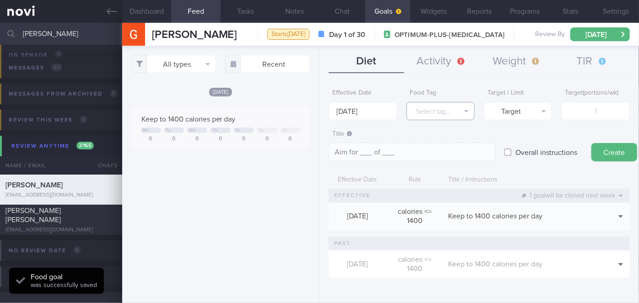
click at [451, 113] on button "Select tag..." at bounding box center [440, 111] width 68 height 18
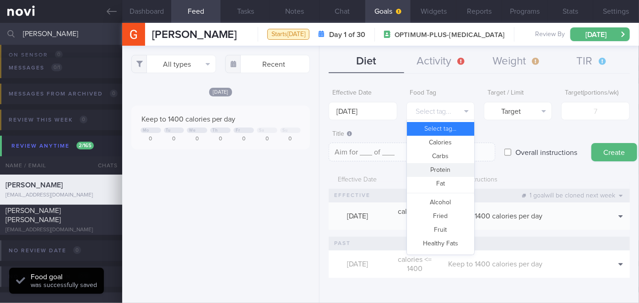
click at [444, 168] on button "Protein" at bounding box center [440, 170] width 67 height 14
type textarea "Aim for __g of protein per day"
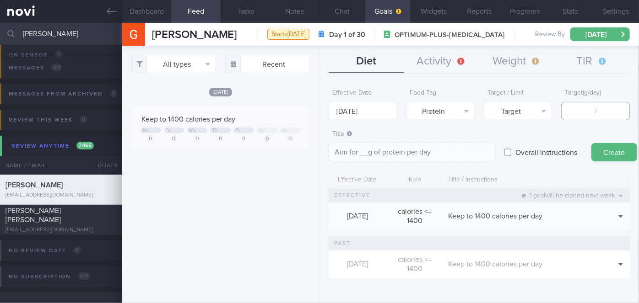
click at [597, 116] on input "number" at bounding box center [595, 111] width 68 height 18
type input "9"
type textarea "Aim for 9g of protein per day"
type input "97"
type textarea "Aim for 97g of protein per day"
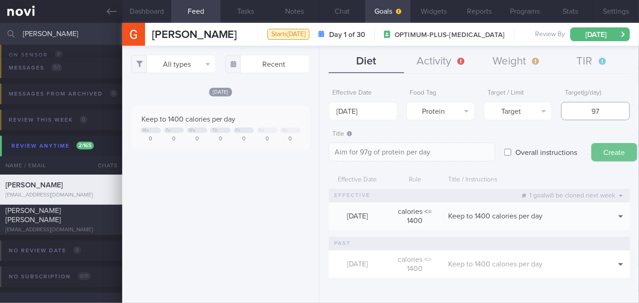
type input "97"
click at [615, 150] on button "Create" at bounding box center [614, 152] width 46 height 18
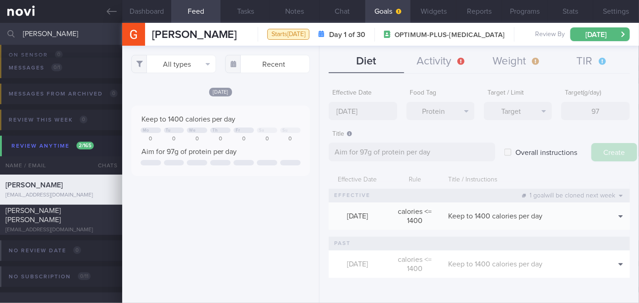
type input "[DATE]"
type textarea "Aim for ___ of ___"
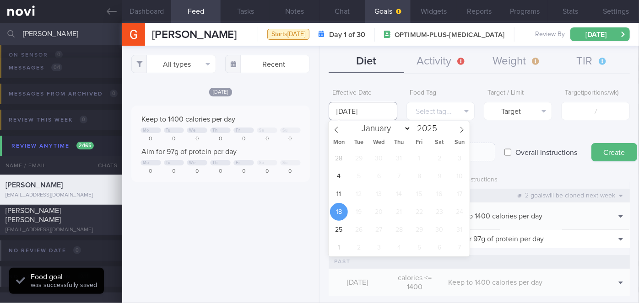
click at [369, 106] on input "[DATE]" at bounding box center [363, 111] width 68 height 18
click at [343, 191] on span "11" at bounding box center [339, 194] width 18 height 18
type input "[DATE]"
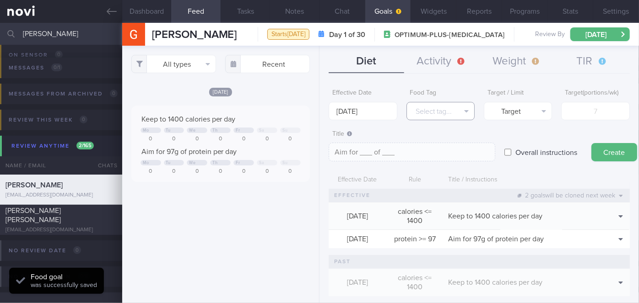
click at [429, 112] on button "Select tag..." at bounding box center [440, 111] width 68 height 18
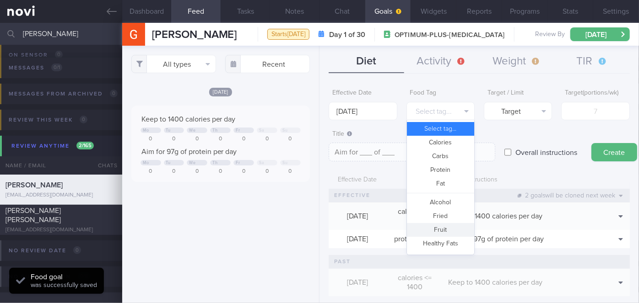
click at [442, 227] on button "Fruit" at bounding box center [440, 230] width 67 height 14
type textarea "Aim for __ portions of fruits per week"
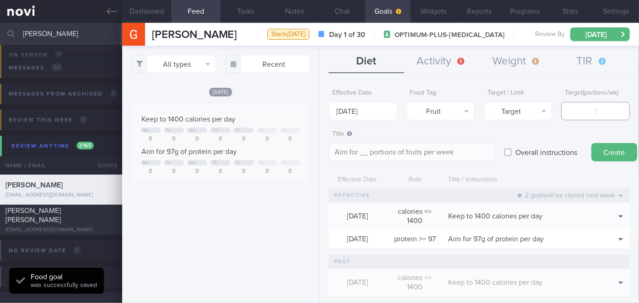
click at [610, 111] on input "number" at bounding box center [595, 111] width 68 height 18
type input "1"
type textarea "Aim for 1 portions of fruits per week"
type input "14"
type textarea "Aim for 14 portions of fruits per week"
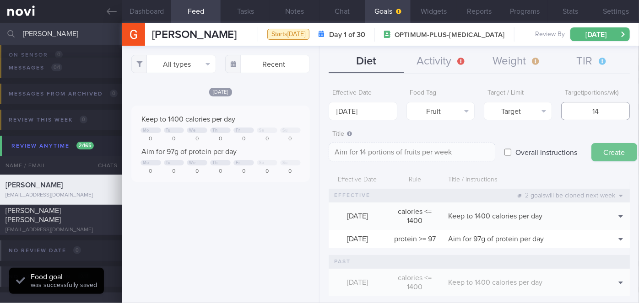
type input "14"
click at [606, 144] on button "Create" at bounding box center [614, 152] width 46 height 18
type input "[DATE]"
type textarea "Aim for ___ of ___"
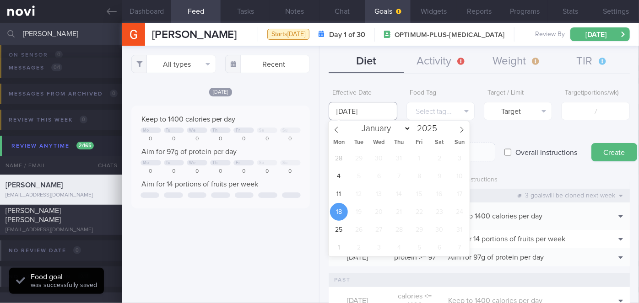
click at [370, 109] on input "[DATE]" at bounding box center [363, 111] width 68 height 18
click at [341, 195] on span "11" at bounding box center [339, 194] width 18 height 18
type input "[DATE]"
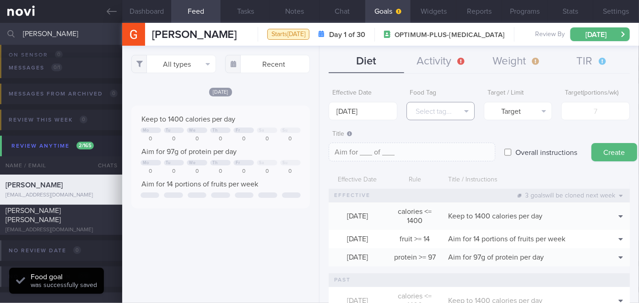
click at [444, 110] on button "Select tag..." at bounding box center [440, 111] width 68 height 18
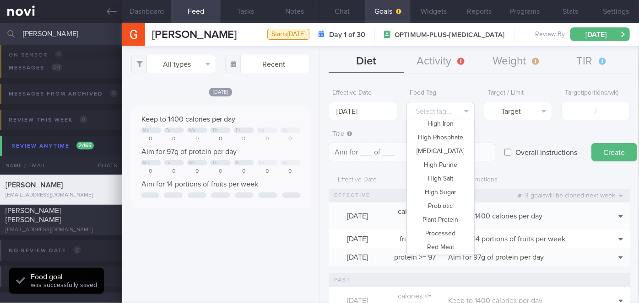
scroll to position [272, 0]
click at [442, 219] on button "Vegetable" at bounding box center [440, 219] width 67 height 14
type textarea "Aim for __ portions of vegetables per week"
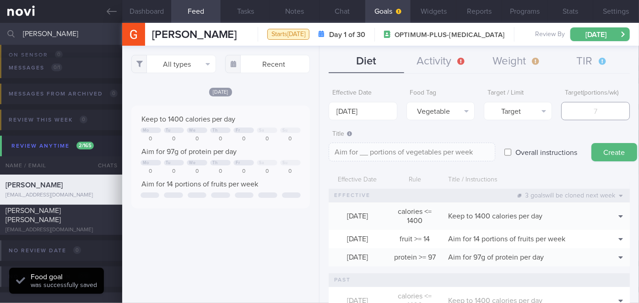
click at [583, 113] on input "number" at bounding box center [595, 111] width 68 height 18
type input "1"
type textarea "Aim for 1 portions of vegetables per week"
type input "14"
type textarea "Aim for 14 portions of vegetables per week"
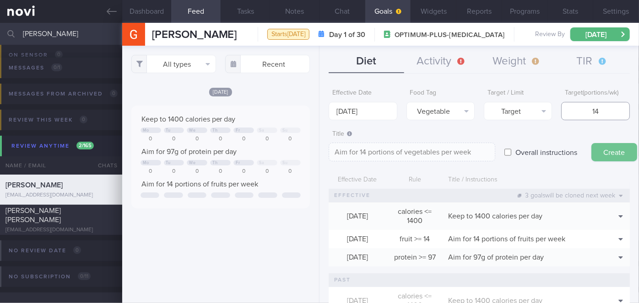
type input "14"
click at [620, 148] on button "Create" at bounding box center [614, 152] width 46 height 18
type input "[DATE]"
type textarea "Aim for ___ of ___"
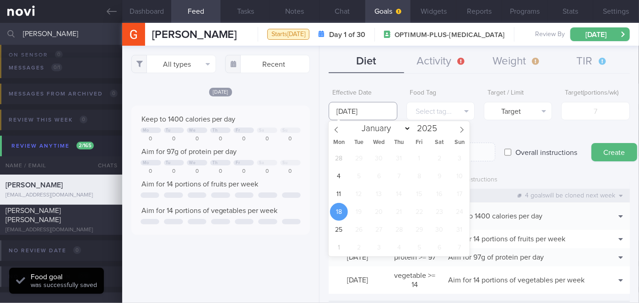
click at [355, 109] on input "[DATE]" at bounding box center [363, 111] width 68 height 18
click at [341, 198] on span "11" at bounding box center [339, 194] width 18 height 18
type input "[DATE]"
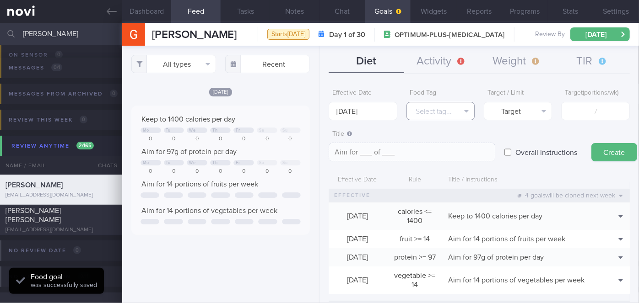
click at [468, 113] on button "Select tag..." at bounding box center [440, 111] width 68 height 18
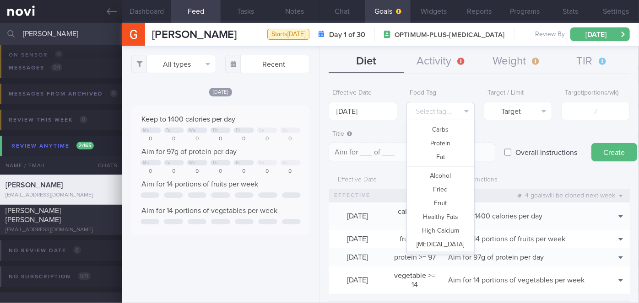
scroll to position [0, 0]
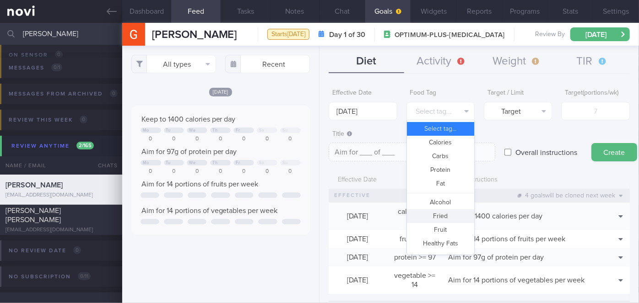
click at [449, 215] on button "Fried" at bounding box center [440, 217] width 67 height 14
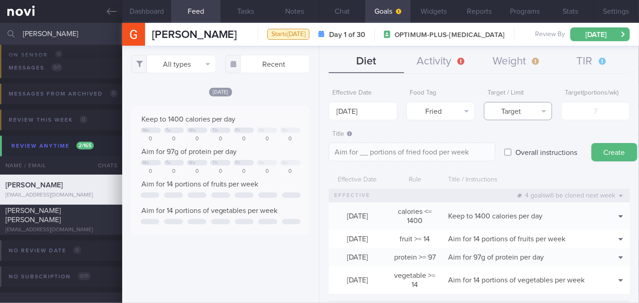
drag, startPoint x: 521, startPoint y: 115, endPoint x: 522, endPoint y: 133, distance: 17.4
click at [521, 115] on button "Target" at bounding box center [518, 111] width 68 height 18
click at [520, 142] on button "Limit" at bounding box center [517, 143] width 67 height 14
type textarea "Keep to __ portions of fried food per week"
click at [585, 114] on input "number" at bounding box center [595, 111] width 68 height 18
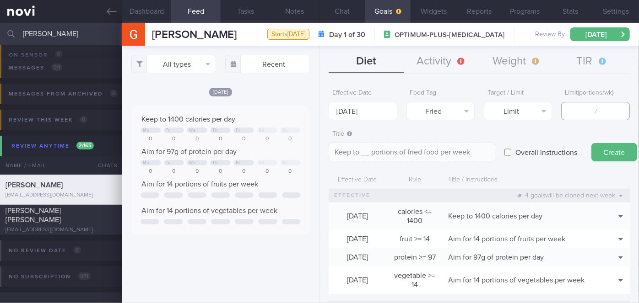
type input "2"
type textarea "Keep to 2 portions of fried food per week"
type input "2"
click at [603, 145] on button "Create" at bounding box center [614, 152] width 46 height 18
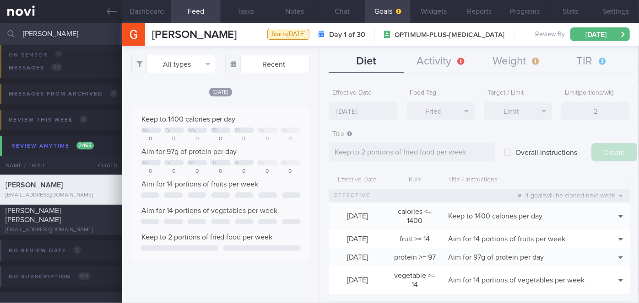
type input "[DATE]"
type textarea "Aim for ___ of ___"
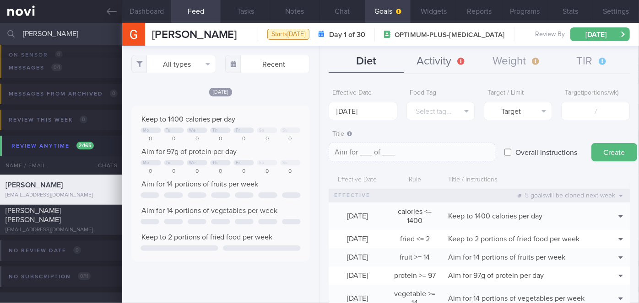
click at [442, 65] on button "Activity" at bounding box center [441, 61] width 75 height 23
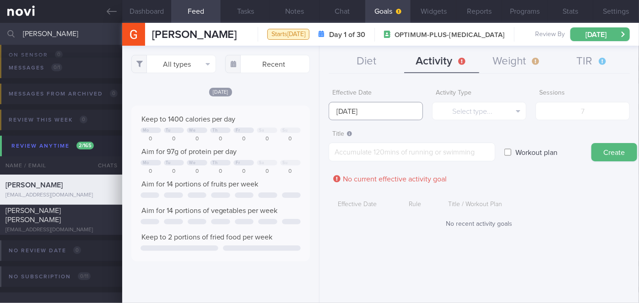
click at [393, 108] on input "[DATE]" at bounding box center [376, 111] width 94 height 18
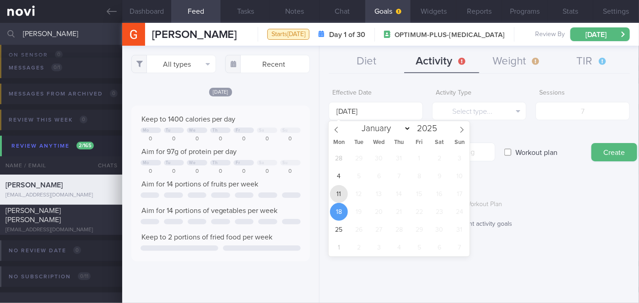
click at [339, 195] on span "11" at bounding box center [339, 194] width 18 height 18
type input "[DATE]"
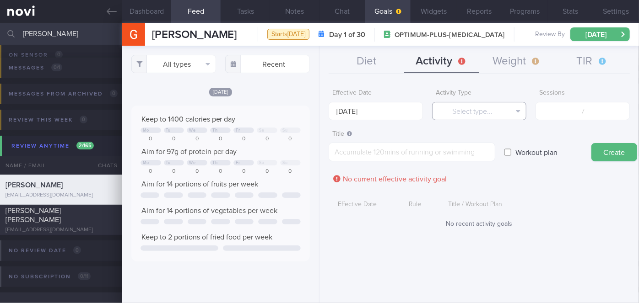
click at [469, 117] on button "Select type..." at bounding box center [479, 111] width 94 height 18
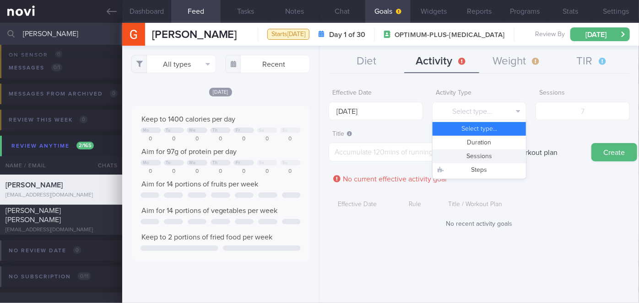
click at [467, 151] on button "Sessions" at bounding box center [478, 157] width 93 height 14
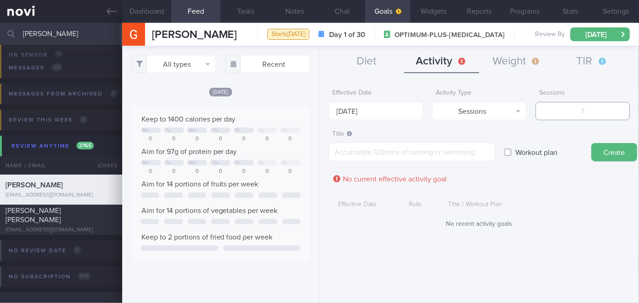
click at [589, 113] on input "number" at bounding box center [582, 111] width 94 height 18
type input "2"
click at [369, 159] on textarea at bounding box center [412, 152] width 167 height 19
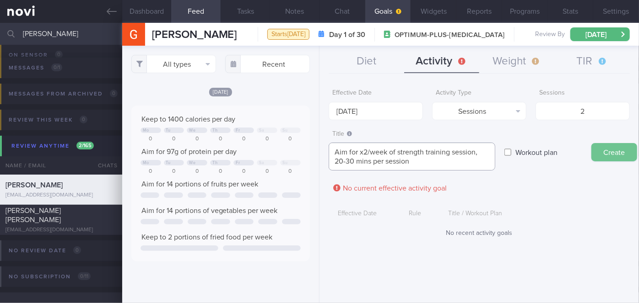
type textarea "Aim for x2/week of strength training session, 20-30 mins per session"
click at [614, 152] on button "Create" at bounding box center [614, 152] width 46 height 18
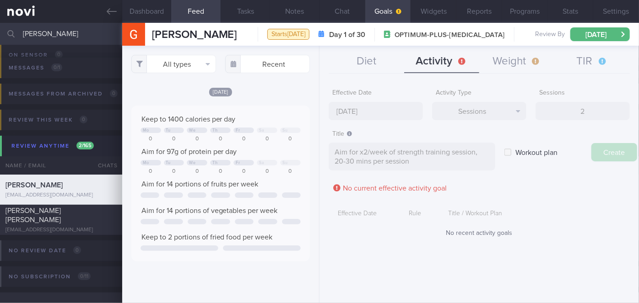
type input "[DATE]"
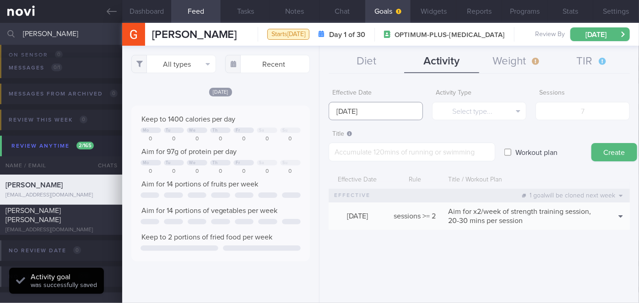
click at [354, 111] on body "You are offline! Some functionality will be unavailable Patients New Users Coac…" at bounding box center [319, 151] width 639 height 303
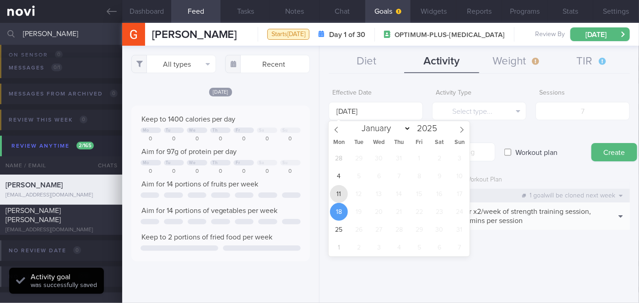
click at [333, 193] on span "11" at bounding box center [339, 194] width 18 height 18
type input "[DATE]"
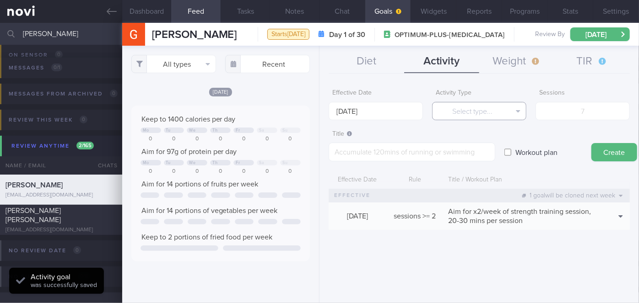
click at [479, 117] on button "Select type..." at bounding box center [479, 111] width 94 height 18
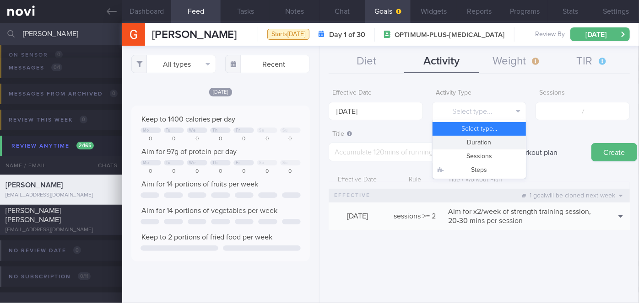
click at [480, 140] on button "Duration" at bounding box center [478, 143] width 93 height 14
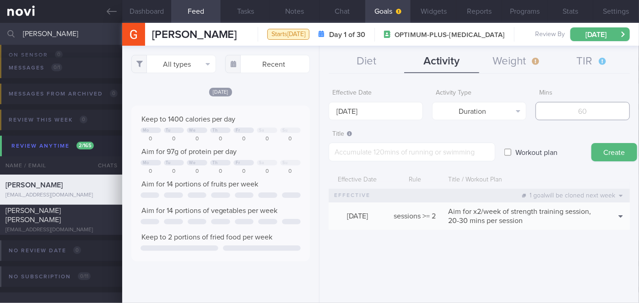
click at [573, 114] on input "number" at bounding box center [582, 111] width 94 height 18
type input "150"
click at [456, 150] on textarea at bounding box center [412, 152] width 167 height 19
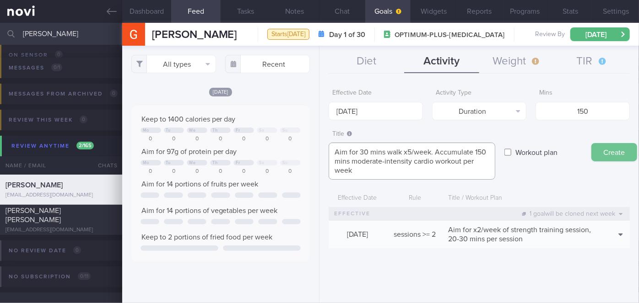
type textarea "Aim for 30 mins walk x5/week. Accumulate 150 mins moderate-intensity cardio wor…"
click at [605, 154] on button "Create" at bounding box center [614, 152] width 46 height 18
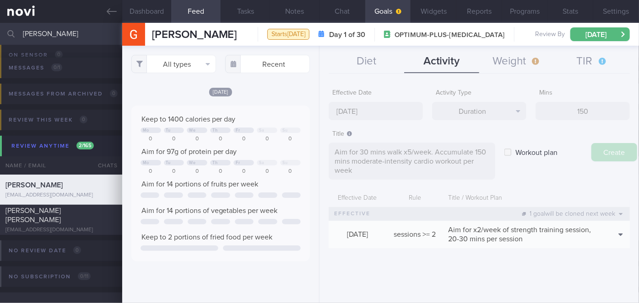
type input "[DATE]"
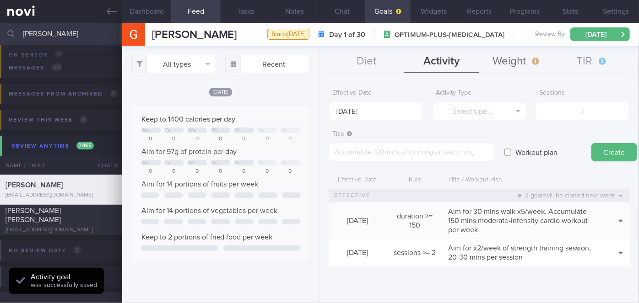
click at [516, 64] on button "Weight" at bounding box center [516, 61] width 75 height 23
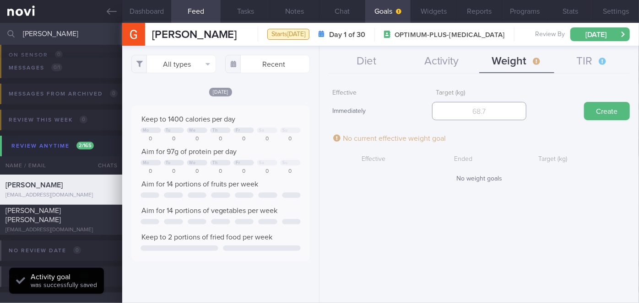
click at [493, 111] on input "number" at bounding box center [479, 111] width 94 height 18
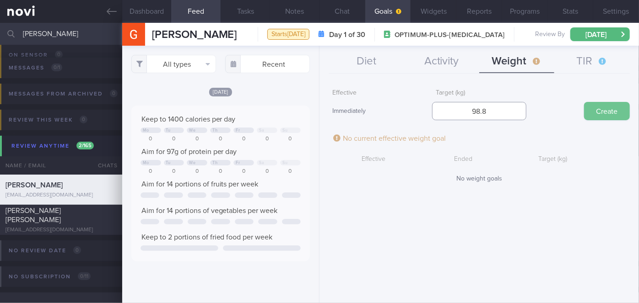
type input "98.8"
click at [604, 111] on button "Create" at bounding box center [607, 111] width 46 height 18
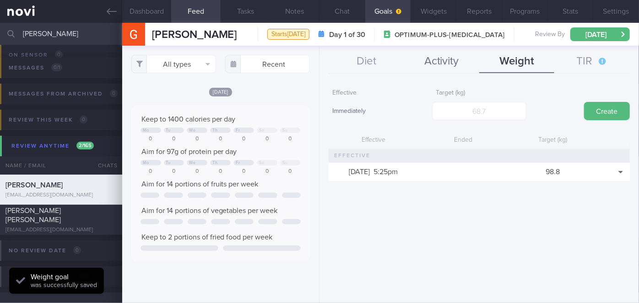
click at [435, 71] on button "Activity" at bounding box center [441, 61] width 75 height 23
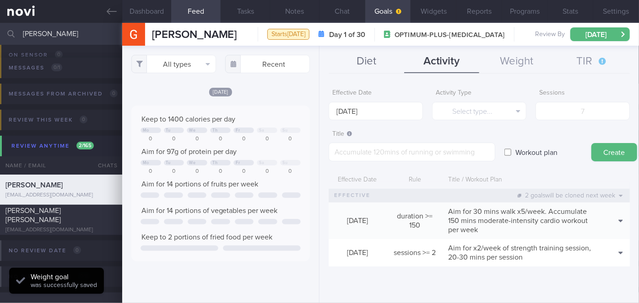
click at [377, 68] on button "Diet" at bounding box center [366, 61] width 75 height 23
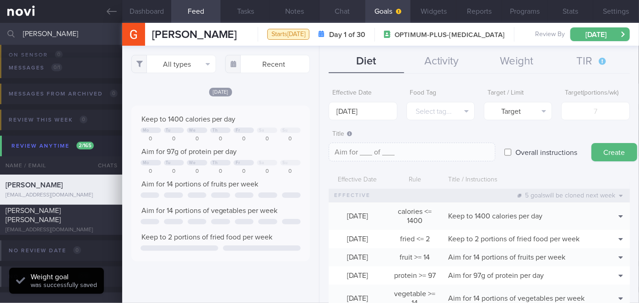
click at [347, 14] on button "Chat" at bounding box center [342, 11] width 46 height 23
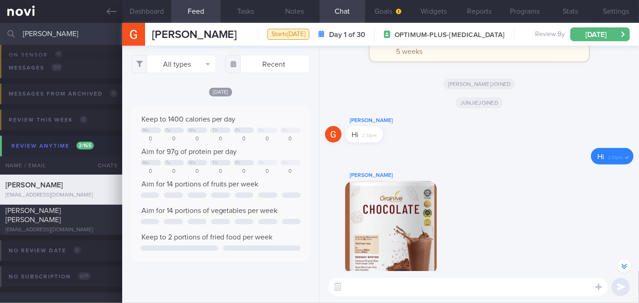
scroll to position [-333, 0]
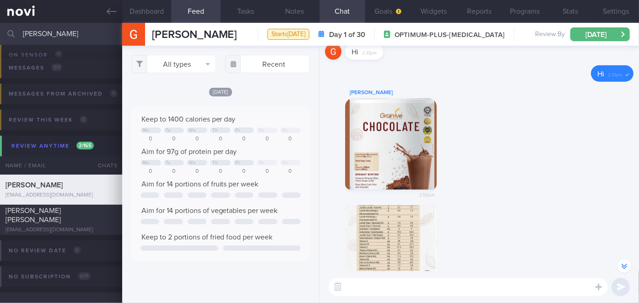
click at [423, 156] on button "button" at bounding box center [391, 144] width 92 height 92
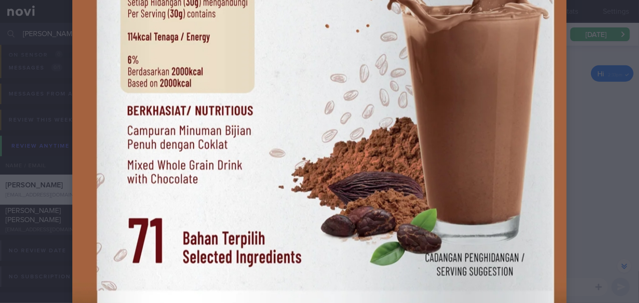
scroll to position [624, 0]
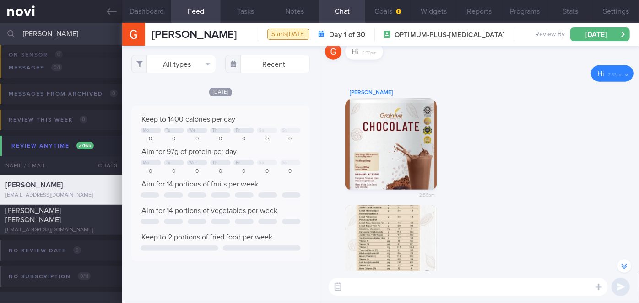
click at [381, 241] on button "button" at bounding box center [391, 251] width 92 height 92
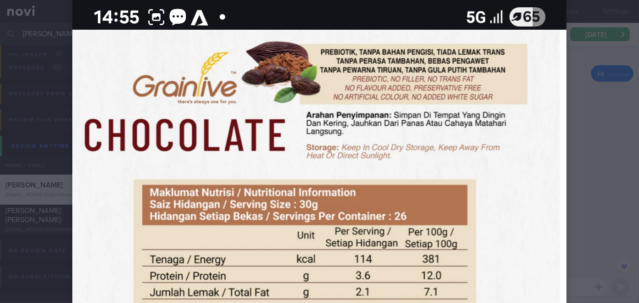
scroll to position [124, 0]
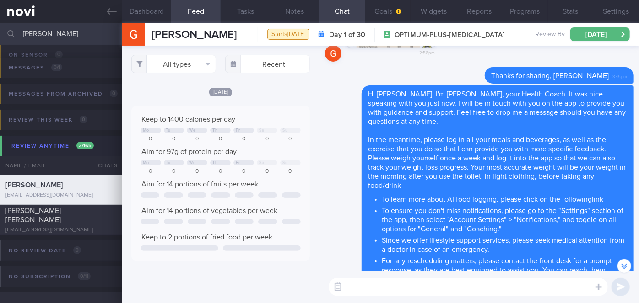
scroll to position [0, 0]
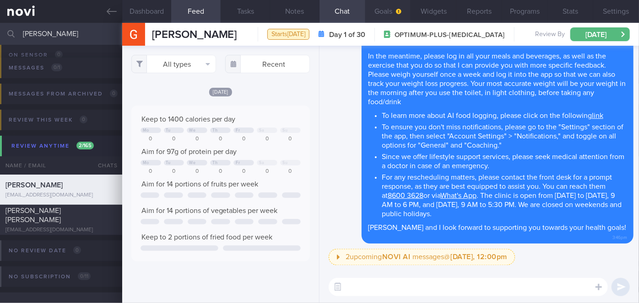
click at [396, 10] on icon "button" at bounding box center [398, 11] width 5 height 5
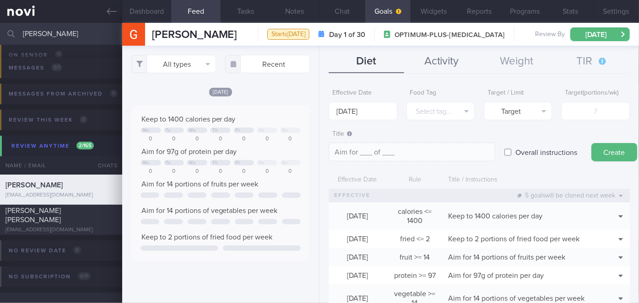
click at [442, 70] on button "Activity" at bounding box center [441, 61] width 75 height 23
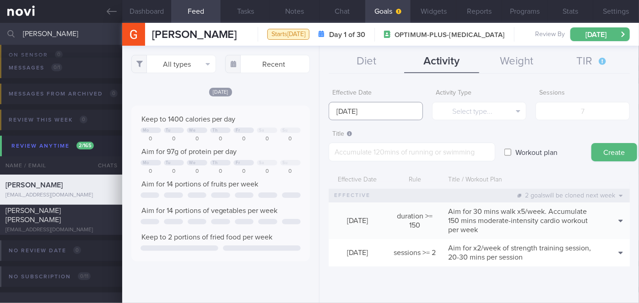
click at [387, 116] on input "[DATE]" at bounding box center [376, 111] width 94 height 18
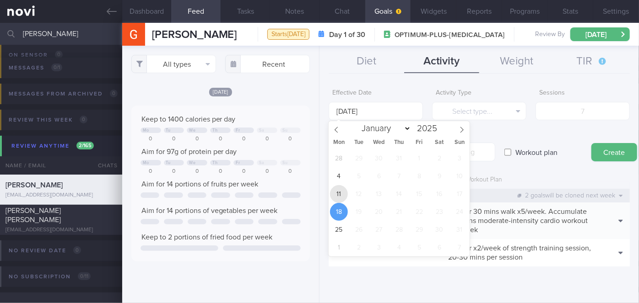
click at [336, 197] on span "11" at bounding box center [339, 194] width 18 height 18
type input "[DATE]"
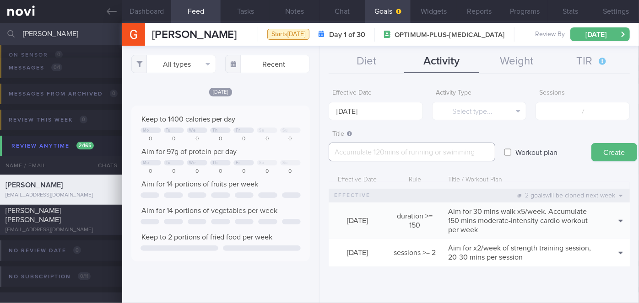
click at [436, 156] on textarea at bounding box center [412, 152] width 167 height 19
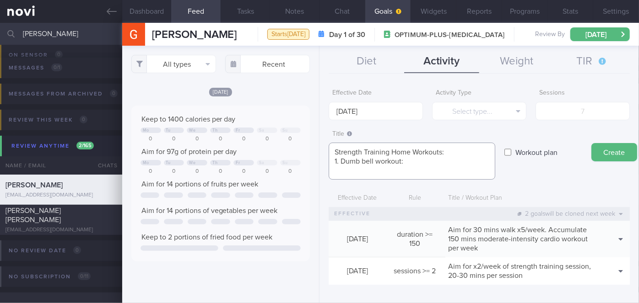
paste textarea "[URL][DOMAIN_NAME]"
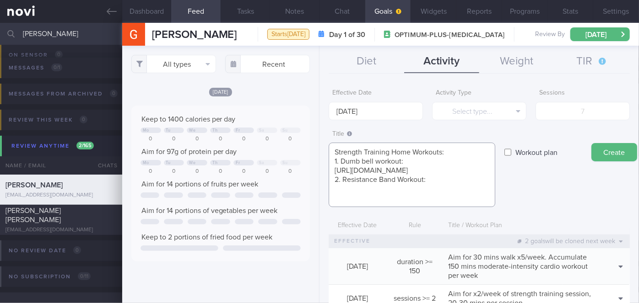
paste textarea "[URL][DOMAIN_NAME]"
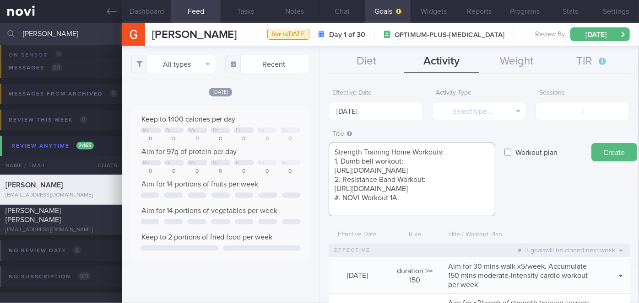
scroll to position [9, 0]
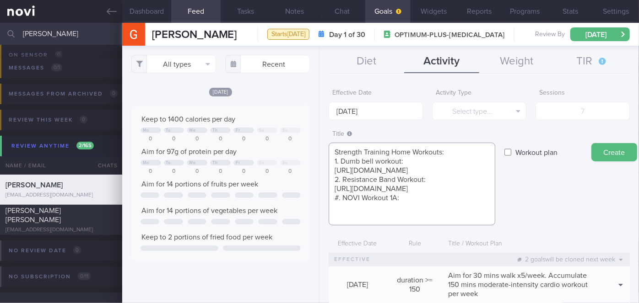
click at [342, 205] on textarea "Strength Training Home Workouts: 1. Dumb bell workout: [URL][DOMAIN_NAME] 2. Re…" at bounding box center [412, 184] width 167 height 83
click at [338, 215] on textarea "Strength Training Home Workouts: 1. Dumb bell workout: [URL][DOMAIN_NAME] 2. Re…" at bounding box center [412, 184] width 167 height 83
paste textarea "[URL][DOMAIN_NAME]"
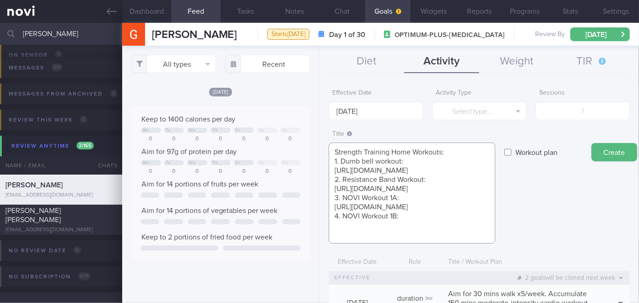
scroll to position [10, 0]
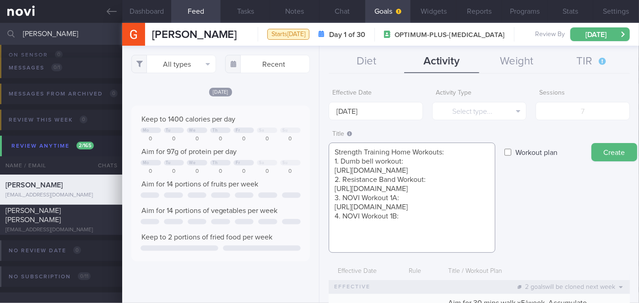
paste textarea "[URL][DOMAIN_NAME]"
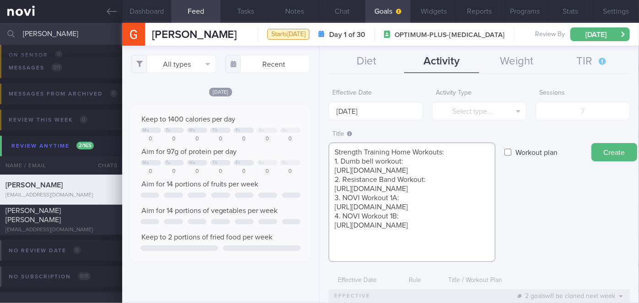
scroll to position [18, 0]
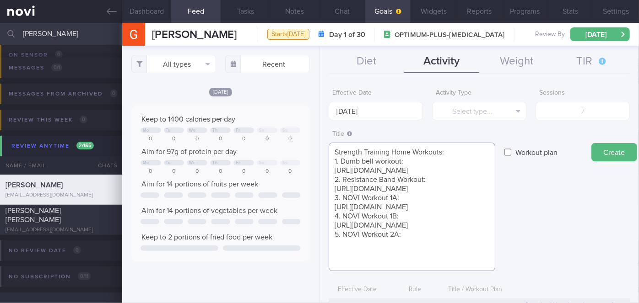
paste textarea "[URL][DOMAIN_NAME]"
type textarea "Strength Training Home Workouts: 1. Dumb bell workout: [URL][DOMAIN_NAME] 2. Re…"
click at [554, 148] on label "Workout plan" at bounding box center [536, 152] width 51 height 18
click at [511, 148] on input "Workout plan" at bounding box center [507, 152] width 7 height 18
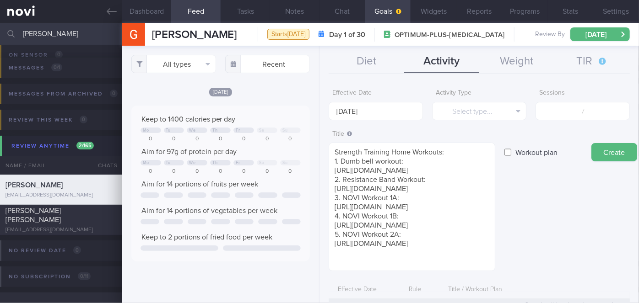
checkbox input "true"
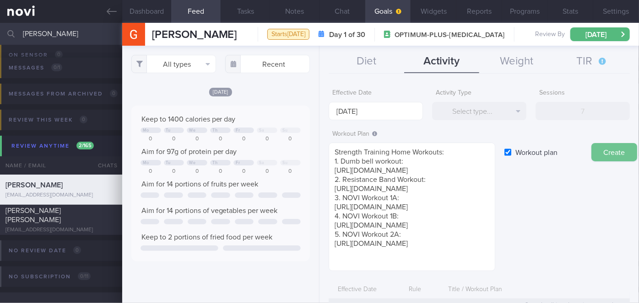
click at [603, 153] on button "Create" at bounding box center [614, 152] width 46 height 18
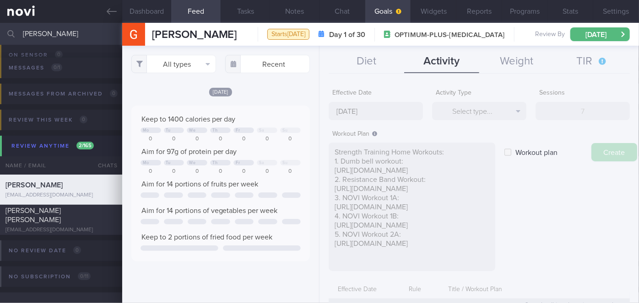
type input "[DATE]"
checkbox input "false"
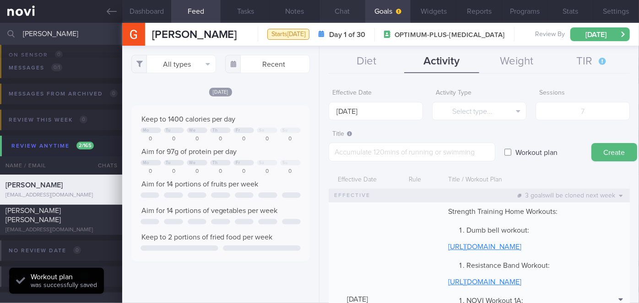
click at [339, 8] on button "Chat" at bounding box center [342, 11] width 46 height 23
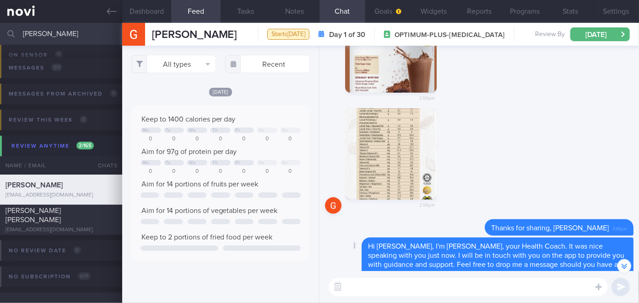
scroll to position [-249, 0]
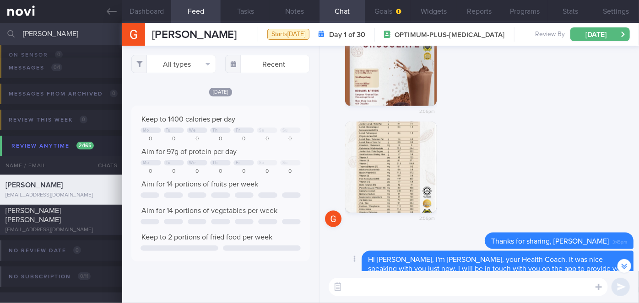
click at [398, 170] on button "button" at bounding box center [391, 168] width 92 height 92
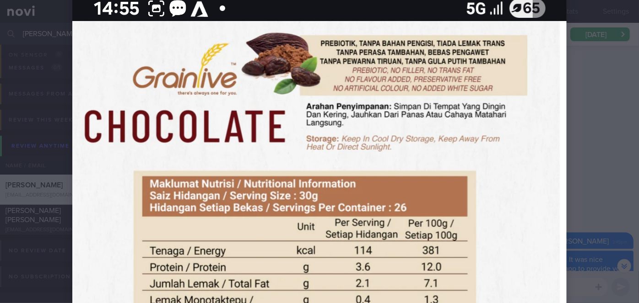
scroll to position [83, 0]
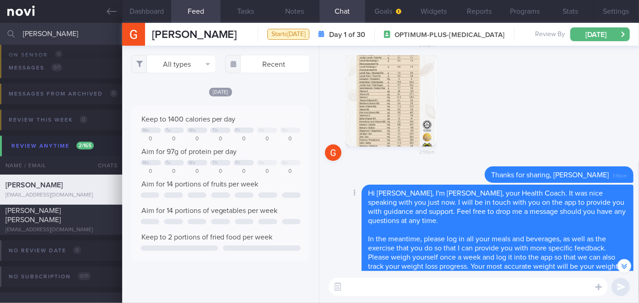
scroll to position [0, 0]
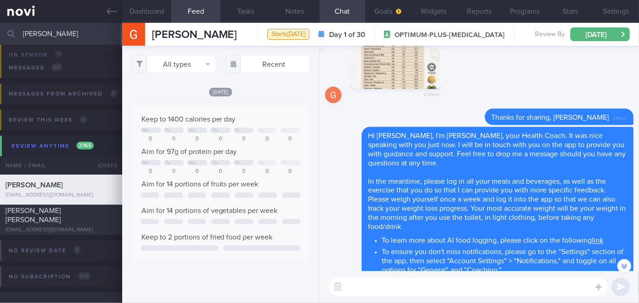
drag, startPoint x: 369, startPoint y: 88, endPoint x: 538, endPoint y: 69, distance: 170.3
click at [533, 69] on div "2:56pm" at bounding box center [479, 53] width 308 height 111
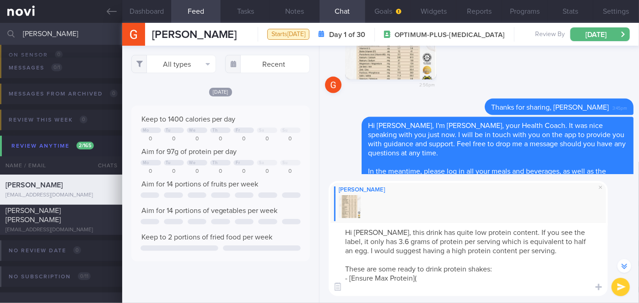
scroll to position [-222, 0]
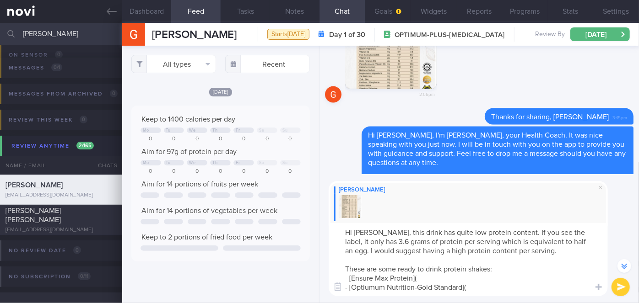
click at [369, 285] on textarea "Hi [PERSON_NAME], this drink has quite low protein content. If you see the labe…" at bounding box center [468, 259] width 279 height 73
click at [470, 285] on textarea "Hi [PERSON_NAME], this drink has quite low protein content. If you see the labe…" at bounding box center [468, 259] width 279 height 73
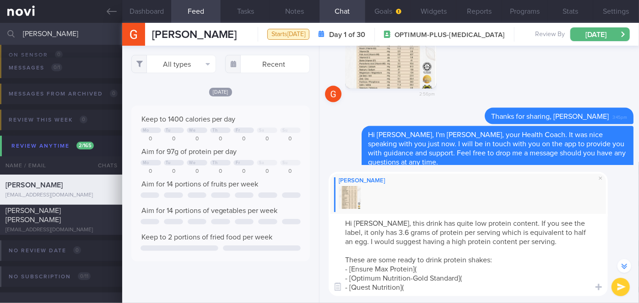
click at [419, 269] on textarea "Hi [PERSON_NAME], this drink has quite low protein content. If you see the labe…" at bounding box center [468, 255] width 279 height 82
paste textarea "[URL][DOMAIN_NAME]"
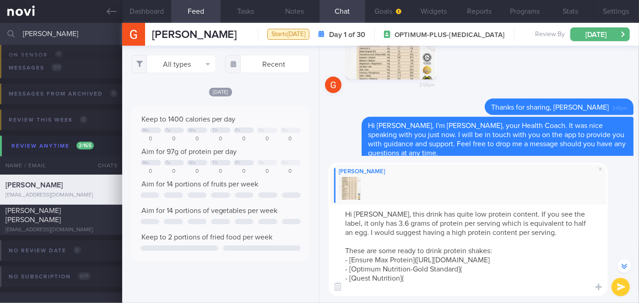
scroll to position [-240, 0]
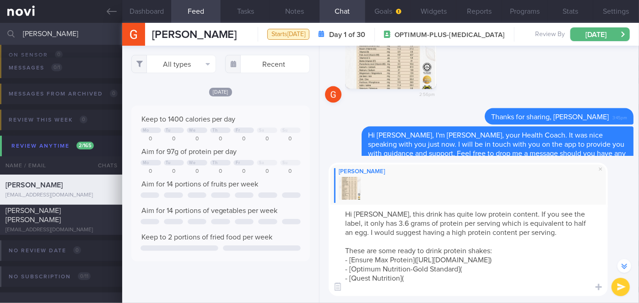
click at [466, 278] on textarea "Hi [PERSON_NAME], this drink has quite low protein content. If you see the labe…" at bounding box center [468, 251] width 279 height 92
paste textarea "[URL][DOMAIN_NAME]"
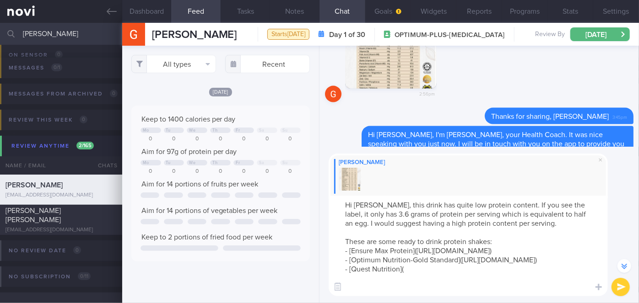
click at [448, 285] on textarea "Hi [PERSON_NAME], this drink has quite low protein content. If you see the labe…" at bounding box center [468, 246] width 279 height 101
paste textarea "[URL][DOMAIN_NAME]"
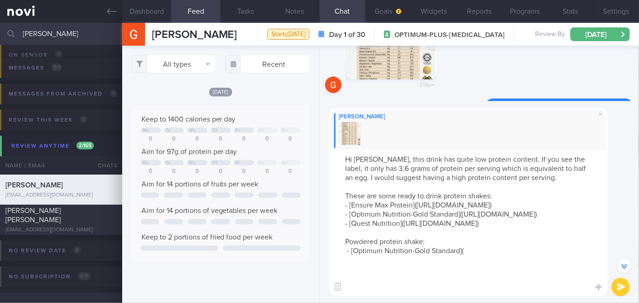
scroll to position [-295, 0]
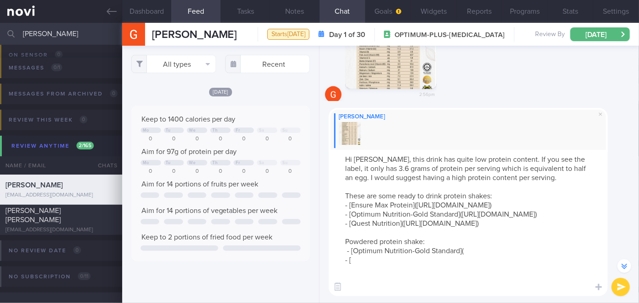
click at [468, 275] on textarea "Hi [PERSON_NAME], this drink has quite low protein content. If you see the labe…" at bounding box center [468, 223] width 279 height 146
paste textarea "[URL][DOMAIN_NAME]"
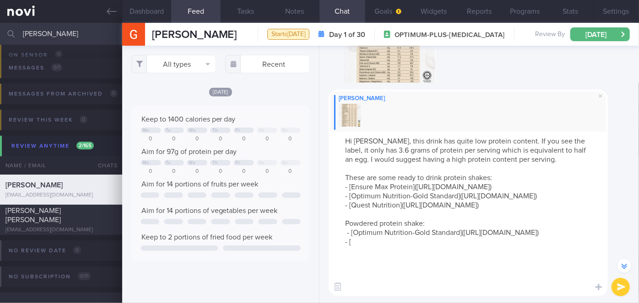
click at [386, 290] on textarea "Hi [PERSON_NAME], this drink has quite low protein content. If you see the labe…" at bounding box center [468, 214] width 279 height 165
click at [449, 290] on textarea "Hi [PERSON_NAME], this drink has quite low protein content. If you see the labe…" at bounding box center [468, 214] width 279 height 165
paste textarea "[URL][DOMAIN_NAME]"
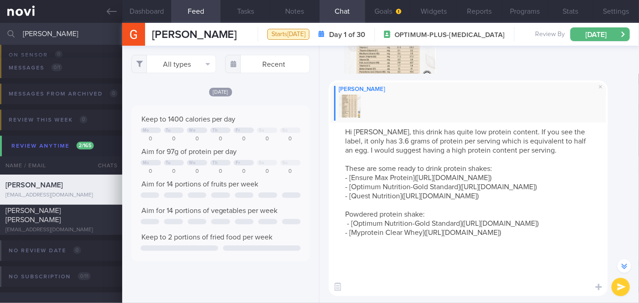
scroll to position [-332, 0]
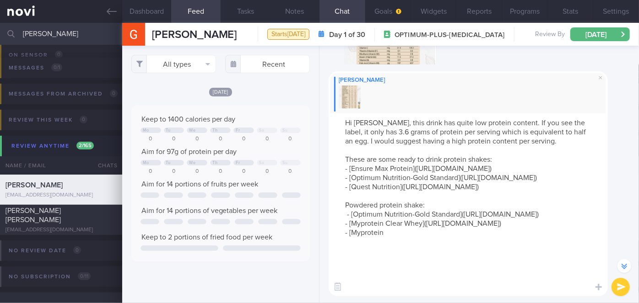
paste textarea "Impact Soy Protein"
click at [455, 289] on textarea "Hi [PERSON_NAME], this drink has quite low protein content. If you see the labe…" at bounding box center [468, 204] width 279 height 183
paste textarea "[URL][DOMAIN_NAME]"
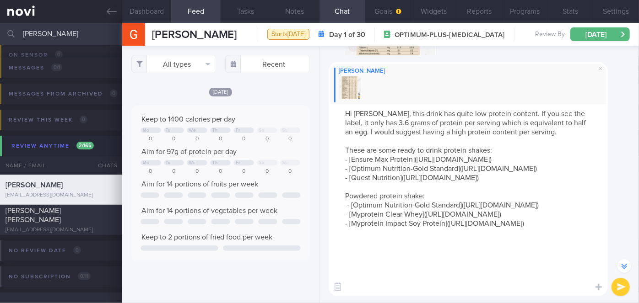
type textarea "Hi [PERSON_NAME], this drink has quite low protein content. If you see the labe…"
click at [618, 285] on button "submit" at bounding box center [620, 287] width 18 height 18
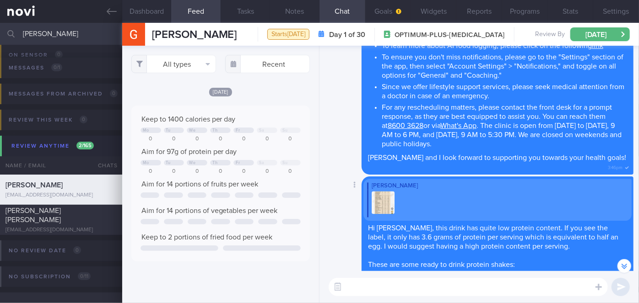
scroll to position [0, 0]
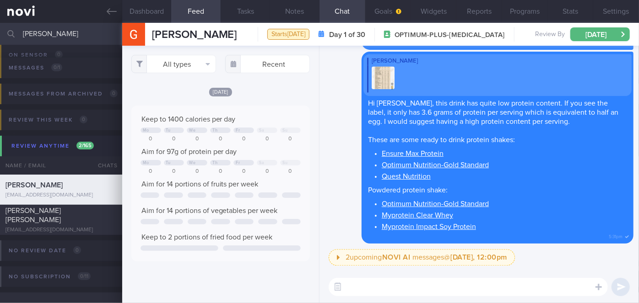
click at [44, 37] on input "[PERSON_NAME]" at bounding box center [319, 34] width 639 height 22
type input "m"
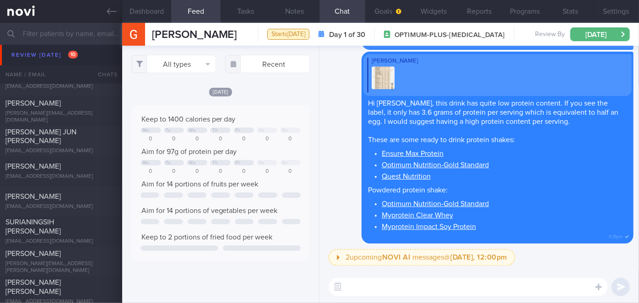
scroll to position [2627, 0]
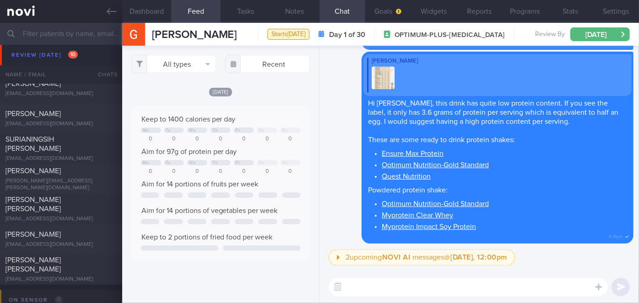
click at [16, 175] on span "[PERSON_NAME]" at bounding box center [32, 171] width 55 height 7
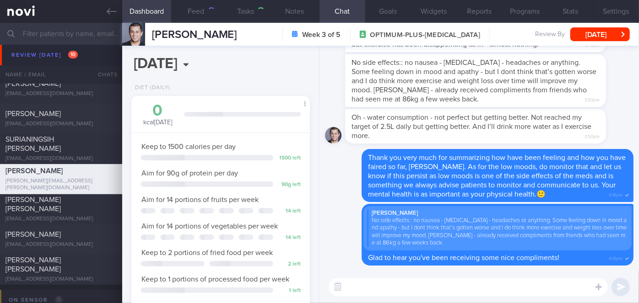
scroll to position [91, 156]
click at [588, 31] on button "[DATE]" at bounding box center [599, 34] width 59 height 14
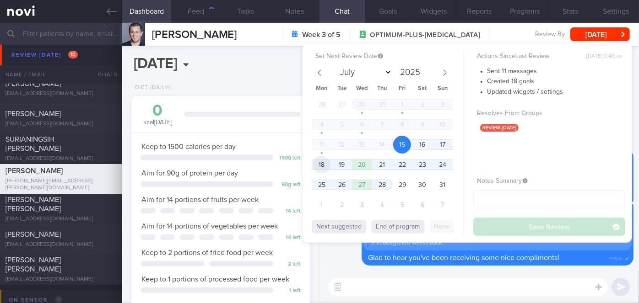
click at [323, 167] on span "18" at bounding box center [321, 165] width 18 height 18
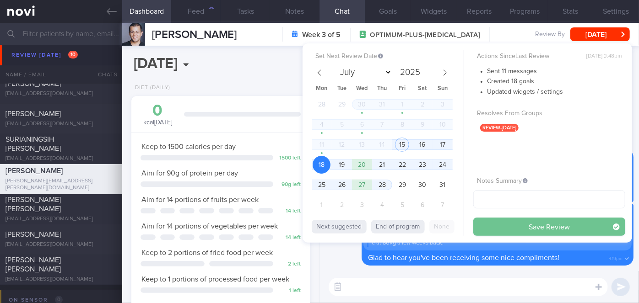
click at [514, 226] on button "Save Review" at bounding box center [549, 227] width 152 height 18
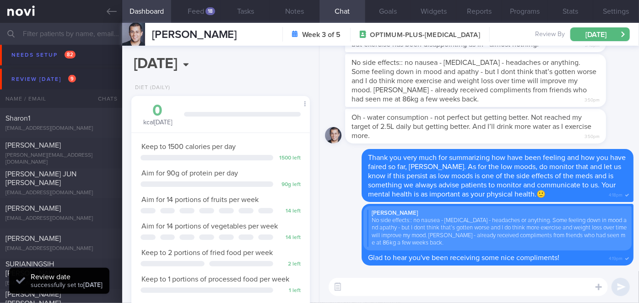
scroll to position [2751, 0]
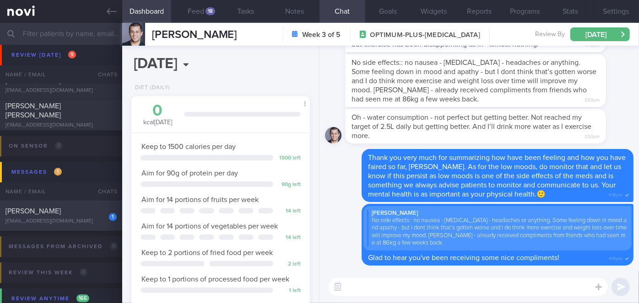
click at [94, 216] on div "[PERSON_NAME]" at bounding box center [59, 211] width 109 height 9
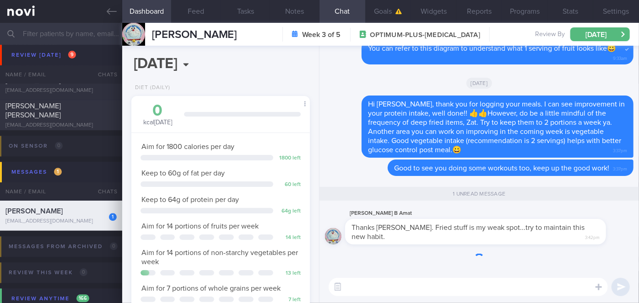
scroll to position [80, 160]
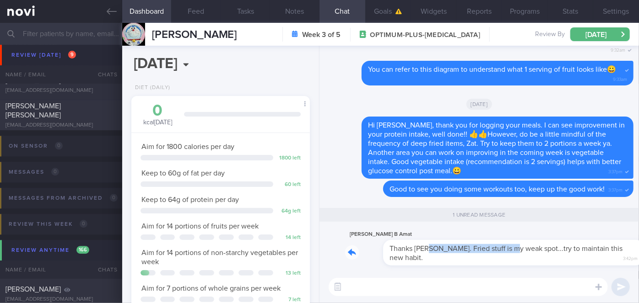
drag, startPoint x: 393, startPoint y: 264, endPoint x: 476, endPoint y: 251, distance: 83.8
click at [474, 252] on div "[PERSON_NAME] B Amat Thanks [PERSON_NAME]. Fried stuff is my weak spot...try to…" at bounding box center [489, 247] width 288 height 37
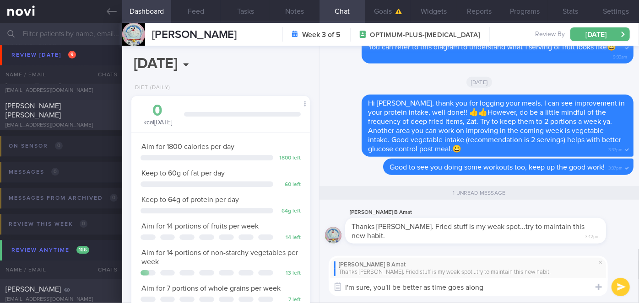
type textarea "I'm sure, you'll be better as time goes along!"
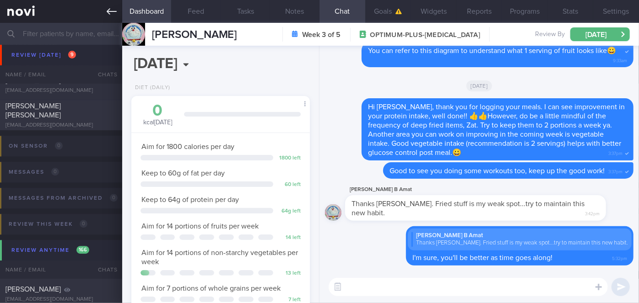
click at [113, 16] on icon at bounding box center [112, 11] width 10 height 10
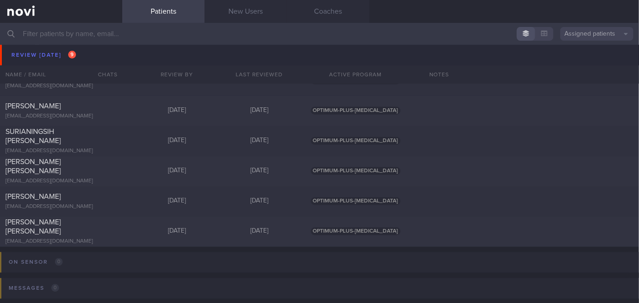
scroll to position [2543, 0]
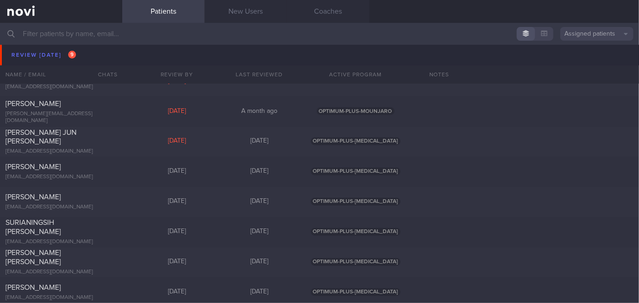
click at [108, 33] on input "text" at bounding box center [319, 34] width 639 height 22
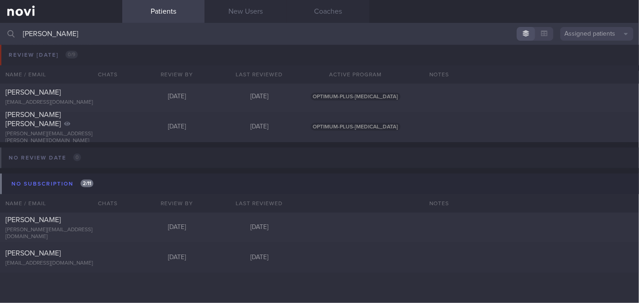
scroll to position [48, 0]
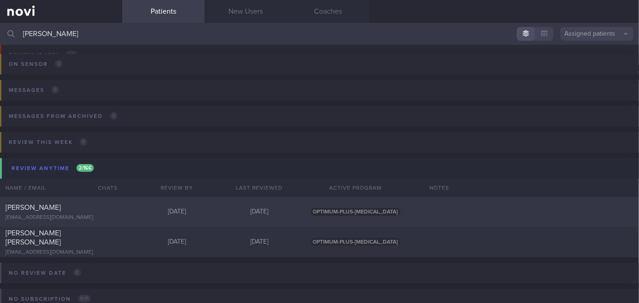
type input "[PERSON_NAME]"
click at [108, 205] on div at bounding box center [107, 205] width 20 height 5
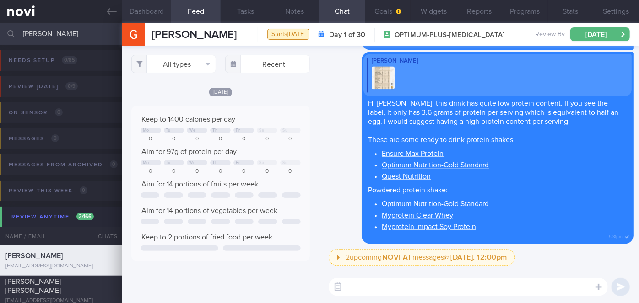
click at [167, 10] on button "Dashboard" at bounding box center [146, 11] width 49 height 23
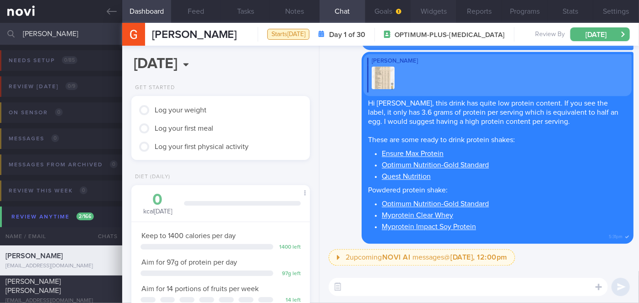
click at [433, 21] on button "Widgets" at bounding box center [433, 11] width 46 height 23
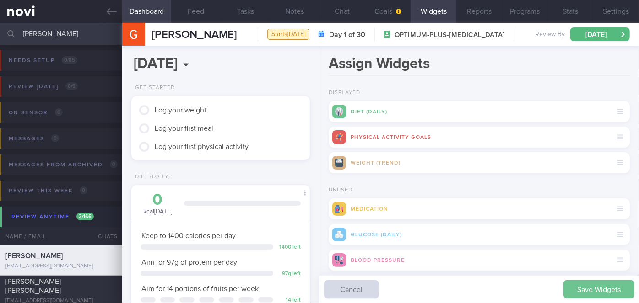
click at [599, 287] on button "Save Widgets" at bounding box center [598, 289] width 71 height 18
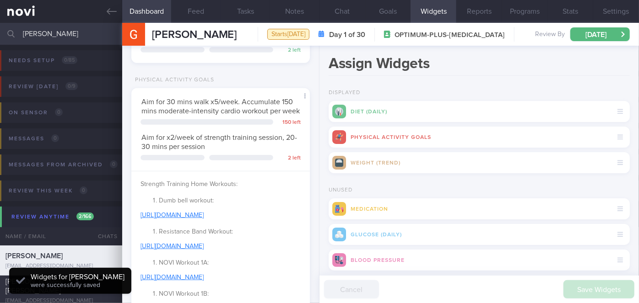
scroll to position [511, 0]
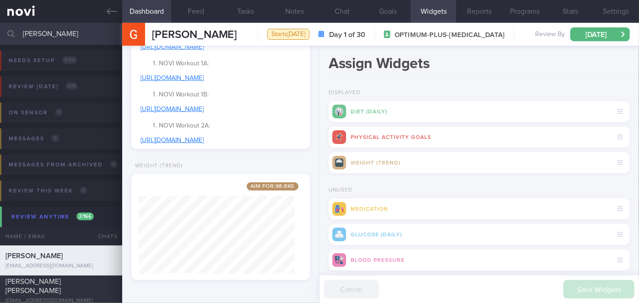
click at [56, 25] on input "[PERSON_NAME]" at bounding box center [319, 34] width 639 height 22
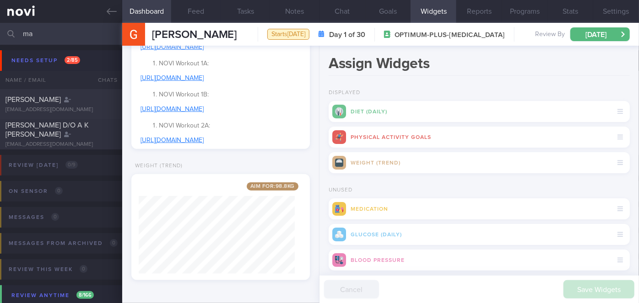
type input "m"
